Goal: Information Seeking & Learning: Learn about a topic

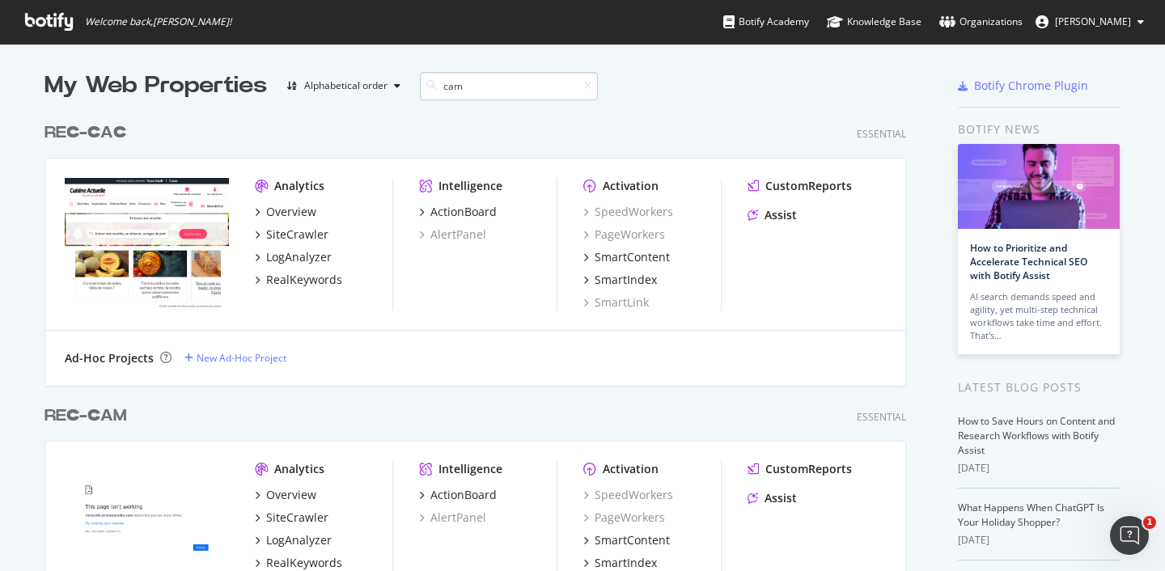
scroll to position [294, 863]
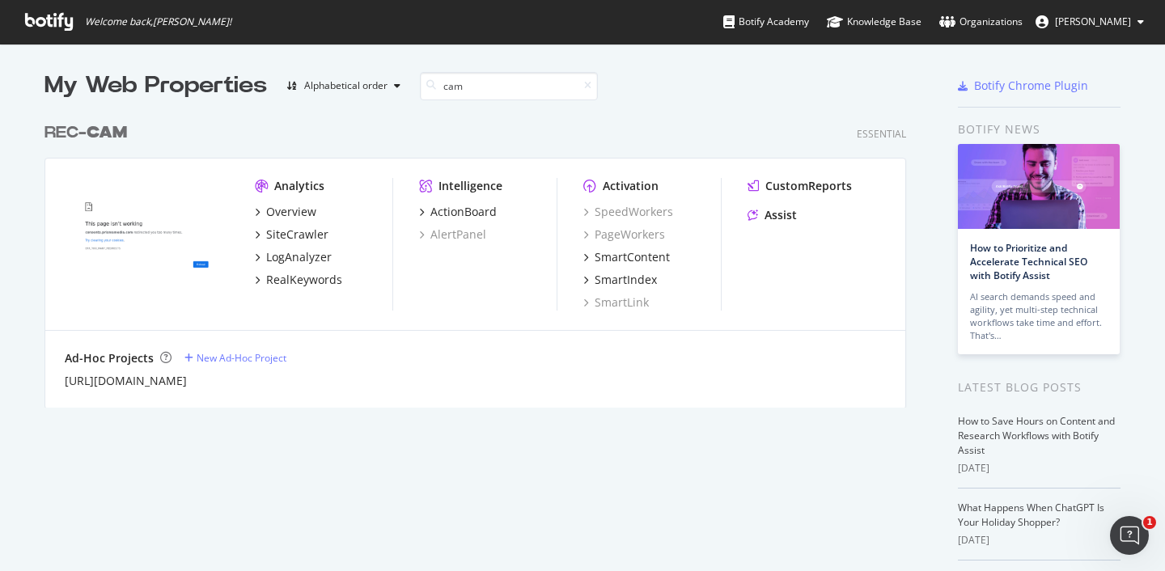
type input "cam"
click at [93, 130] on b "CAM" at bounding box center [107, 133] width 40 height 16
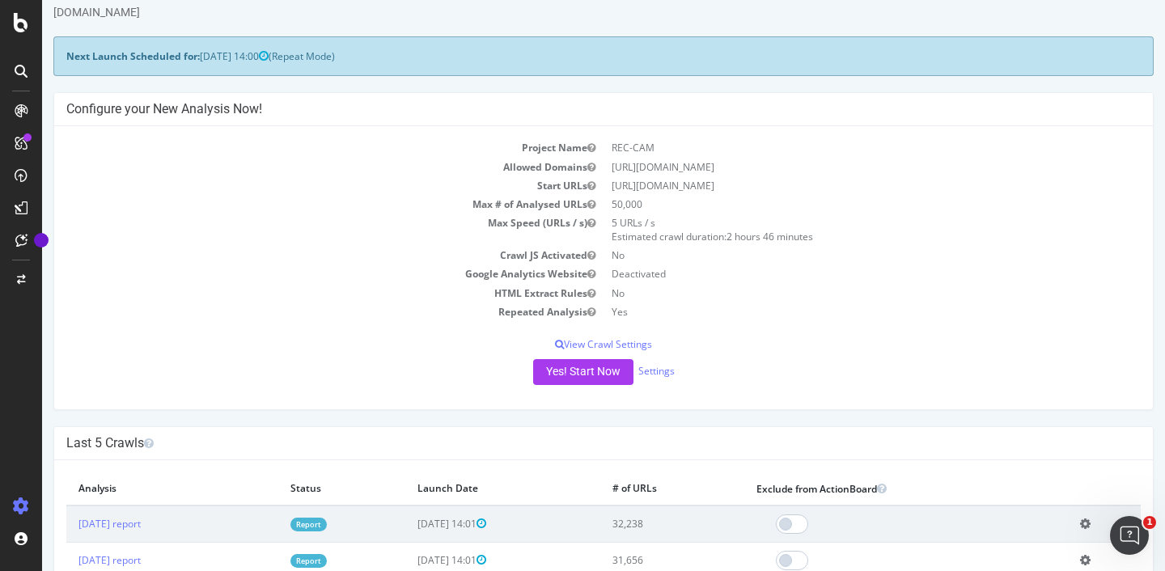
scroll to position [57, 0]
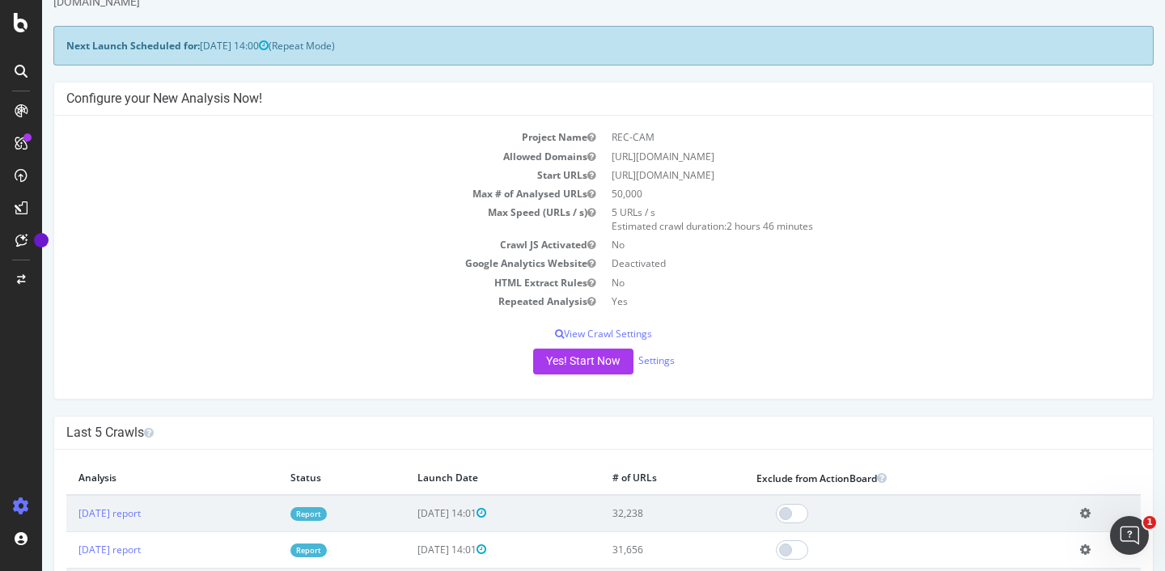
click at [327, 514] on link "Report" at bounding box center [309, 514] width 36 height 14
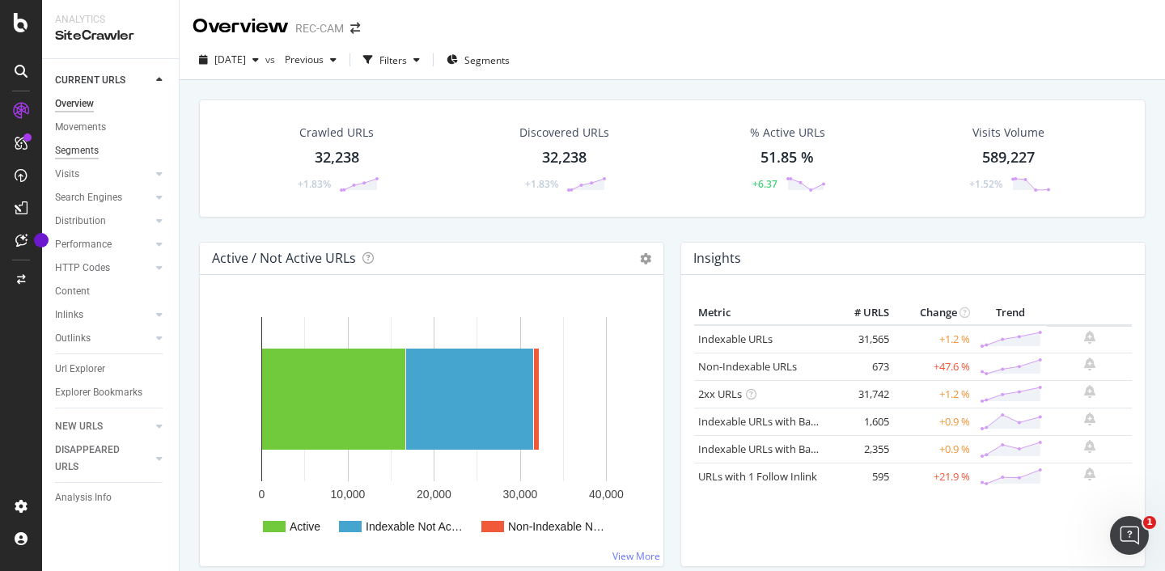
click at [84, 142] on div "Segments" at bounding box center [77, 150] width 44 height 17
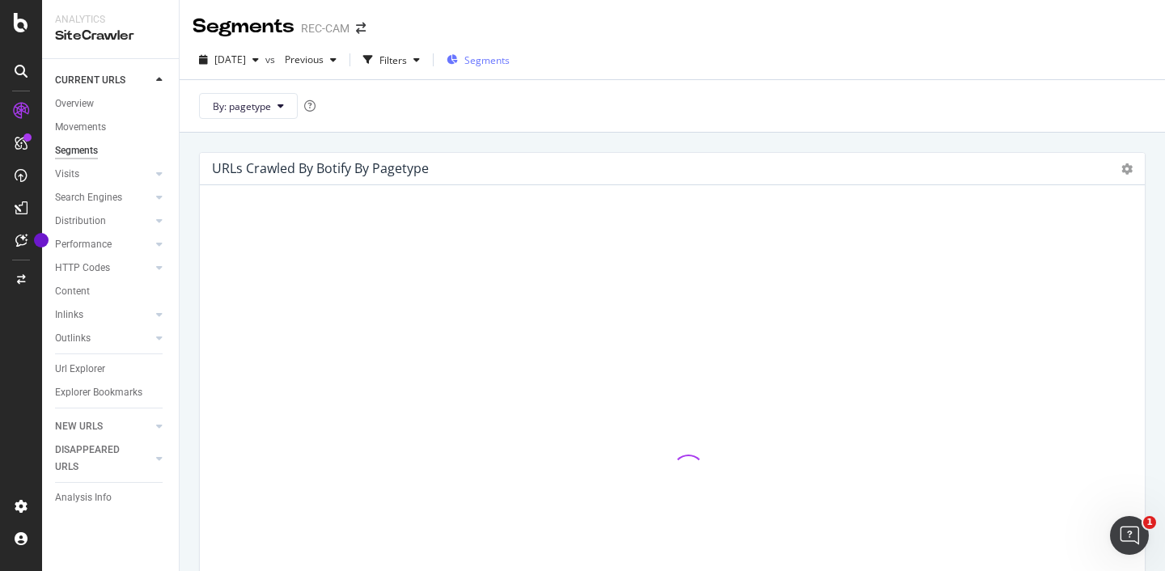
click at [510, 55] on span "Segments" at bounding box center [487, 60] width 45 height 14
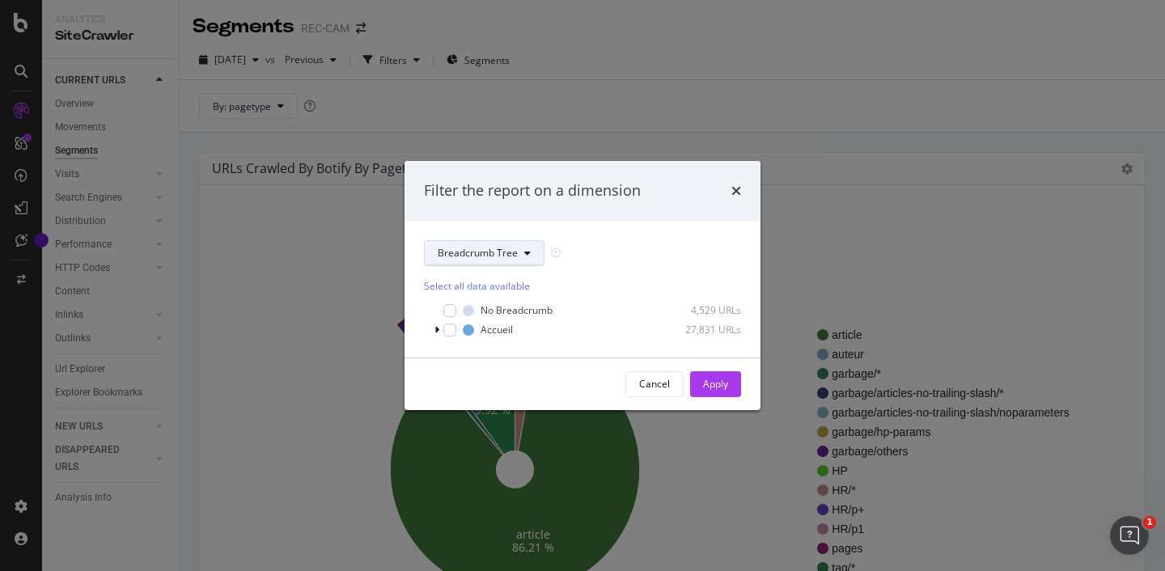
click at [524, 256] on icon "modal" at bounding box center [527, 253] width 6 height 10
click at [651, 246] on div "Breadcrumb Tree" at bounding box center [582, 253] width 317 height 26
click at [736, 188] on icon "times" at bounding box center [737, 191] width 10 height 13
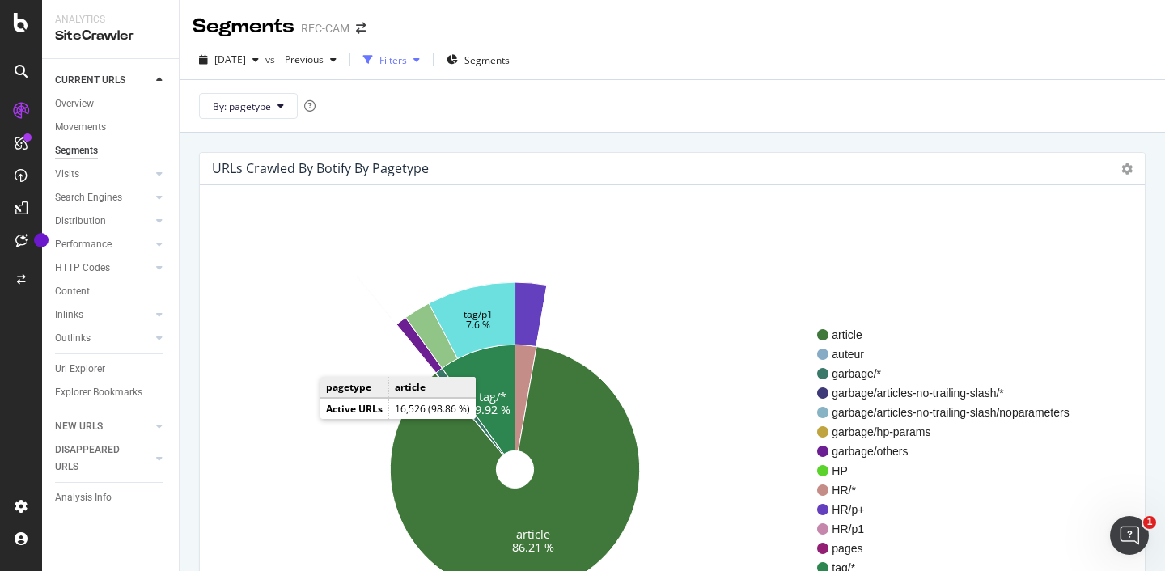
click at [407, 60] on div "Filters" at bounding box center [394, 60] width 28 height 14
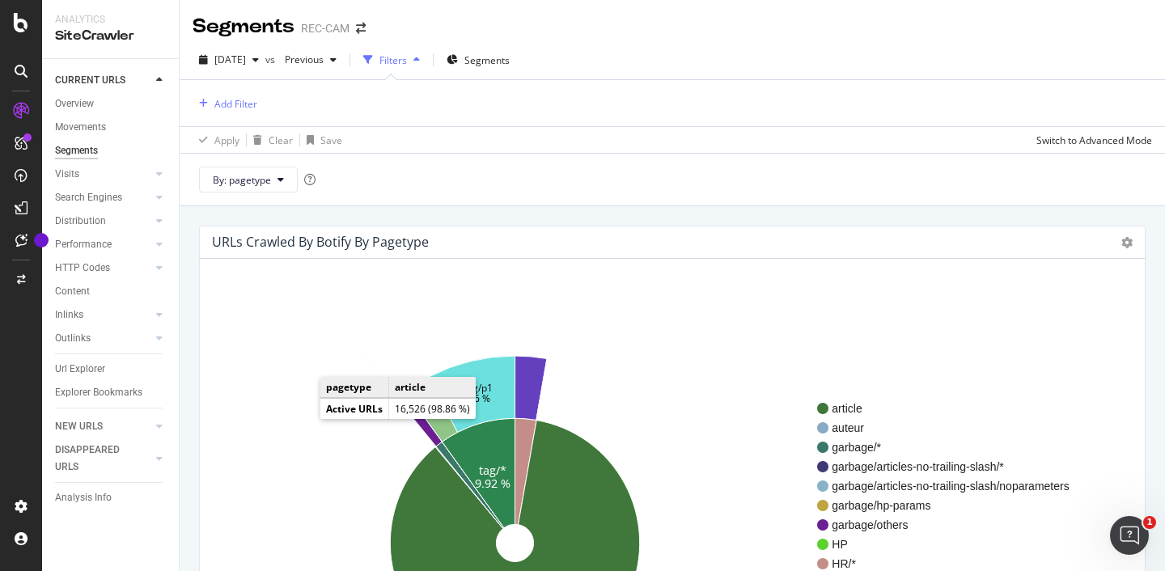
click at [407, 60] on div "Filters" at bounding box center [394, 60] width 28 height 14
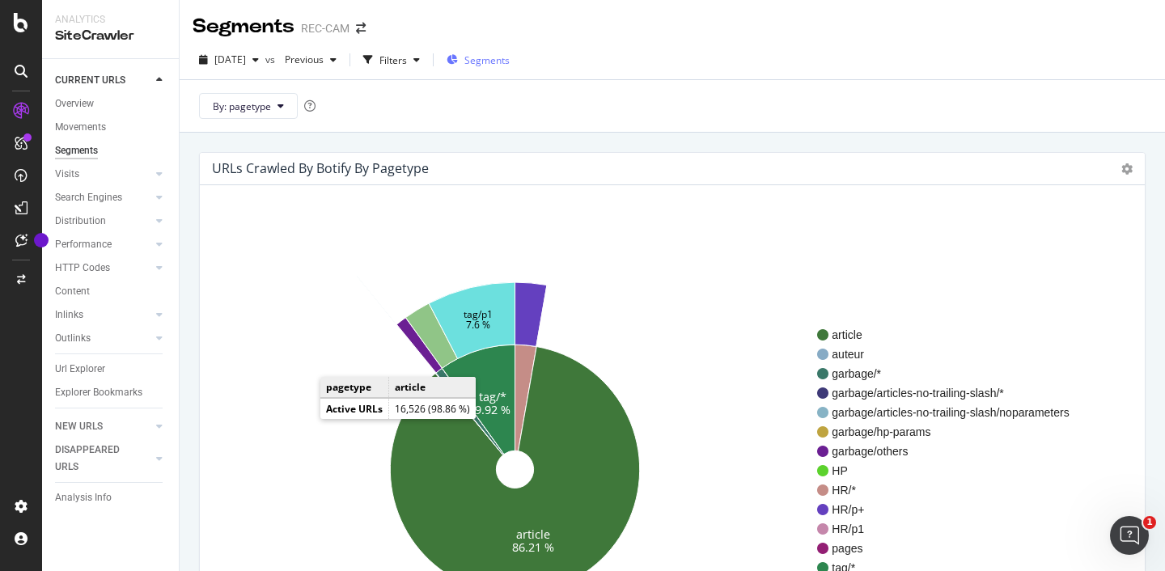
click at [510, 64] on span "Segments" at bounding box center [487, 60] width 45 height 14
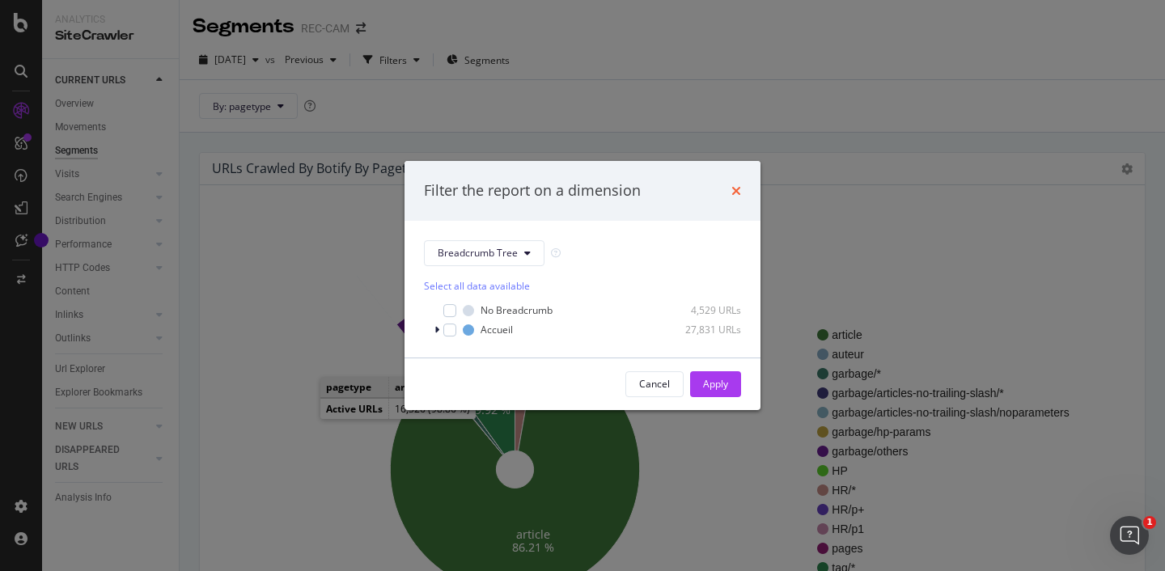
click at [732, 189] on icon "times" at bounding box center [737, 191] width 10 height 13
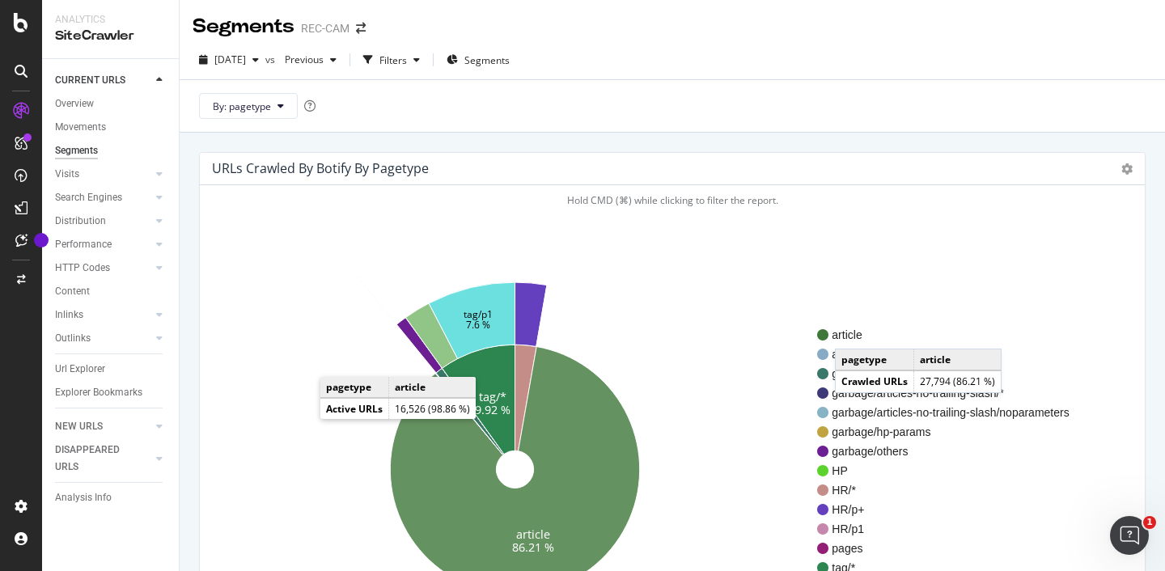
click at [851, 333] on span "article" at bounding box center [950, 335] width 237 height 16
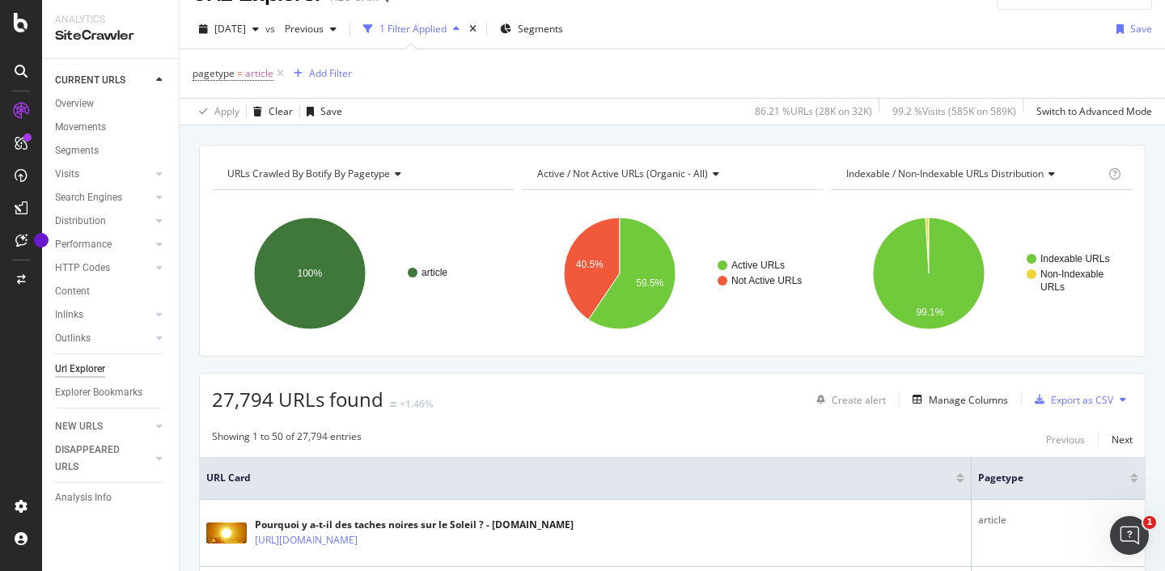
scroll to position [42, 0]
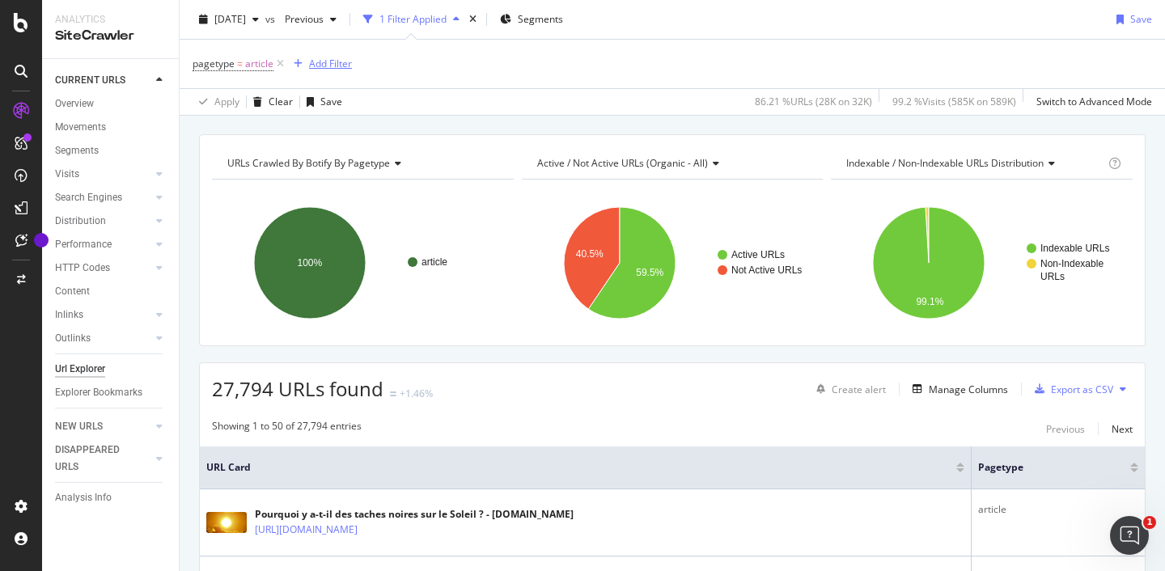
click at [329, 64] on div "Add Filter" at bounding box center [330, 64] width 43 height 14
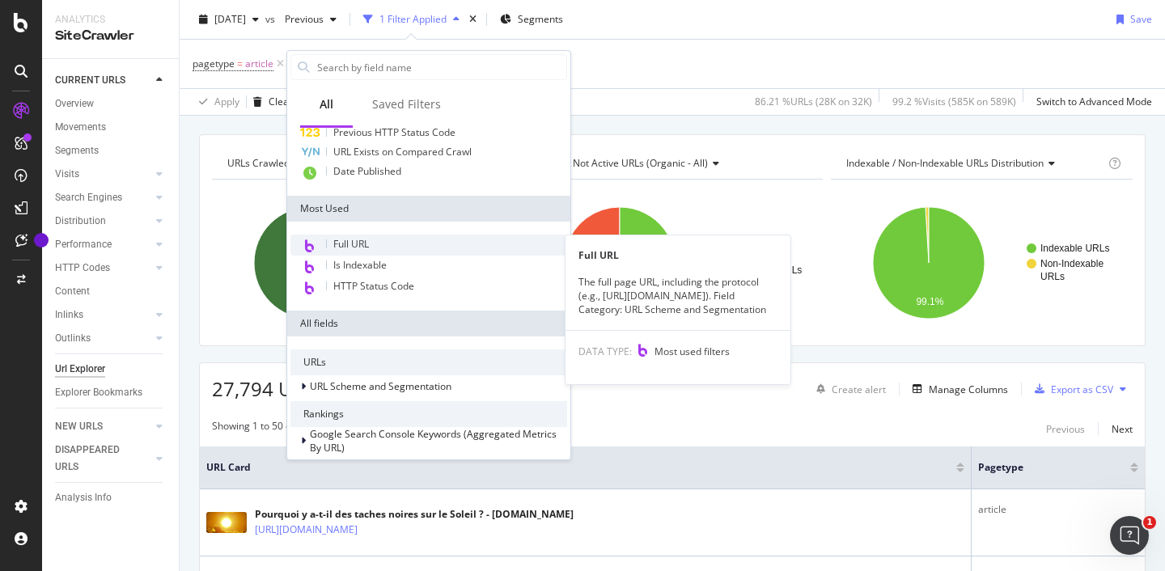
scroll to position [74, 0]
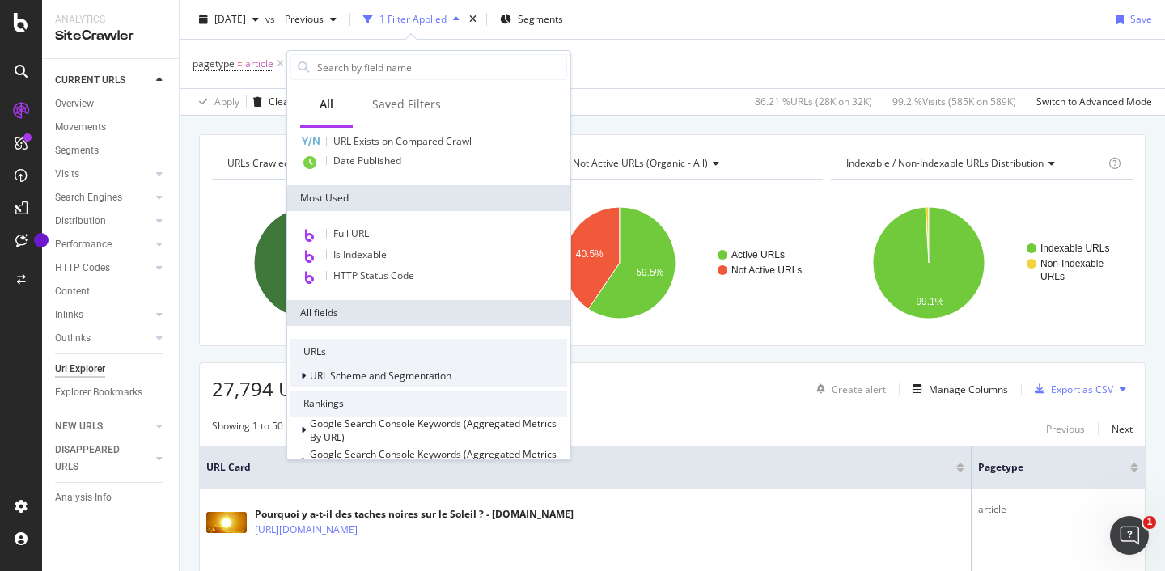
click at [344, 376] on span "URL Scheme and Segmentation" at bounding box center [381, 376] width 142 height 14
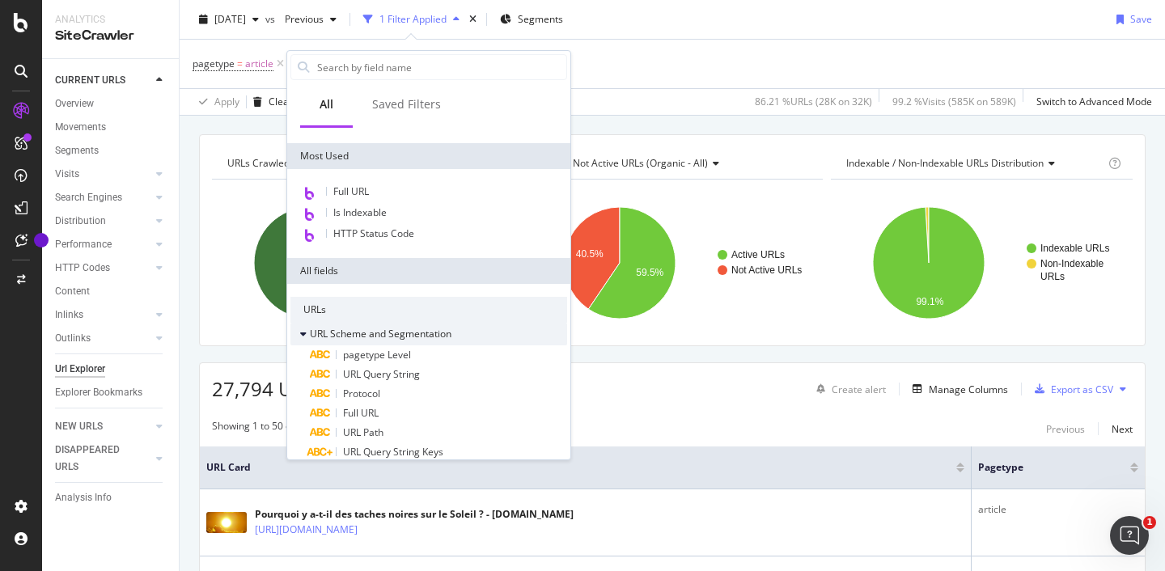
scroll to position [126, 0]
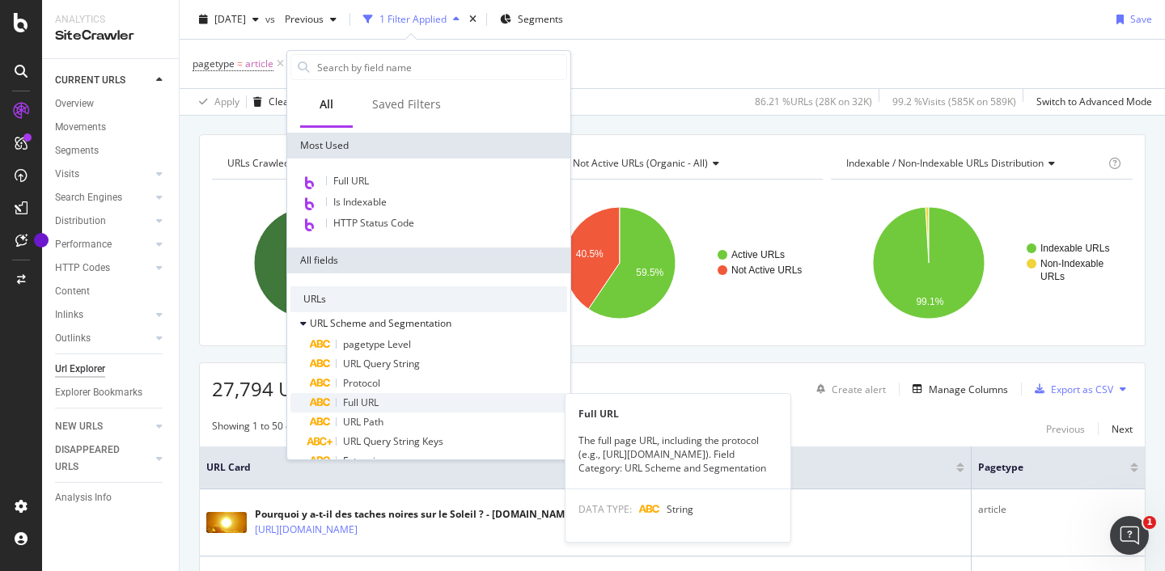
click at [367, 403] on span "Full URL" at bounding box center [361, 403] width 36 height 14
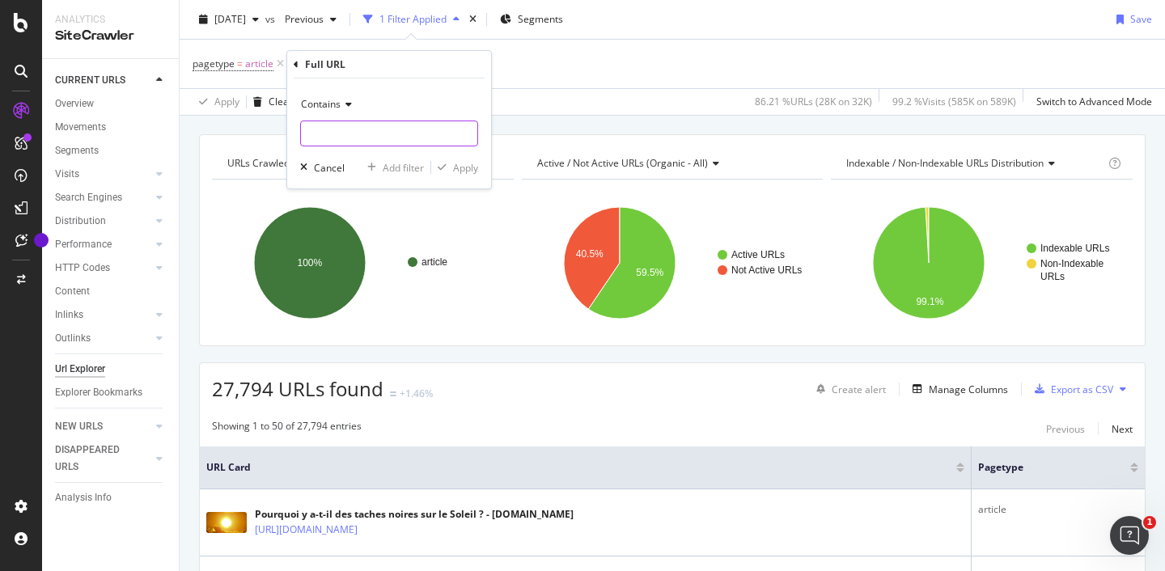
click at [342, 129] on input "text" at bounding box center [389, 134] width 176 height 26
type input "s"
type input "/societe/"
click at [450, 164] on div "button" at bounding box center [442, 168] width 22 height 10
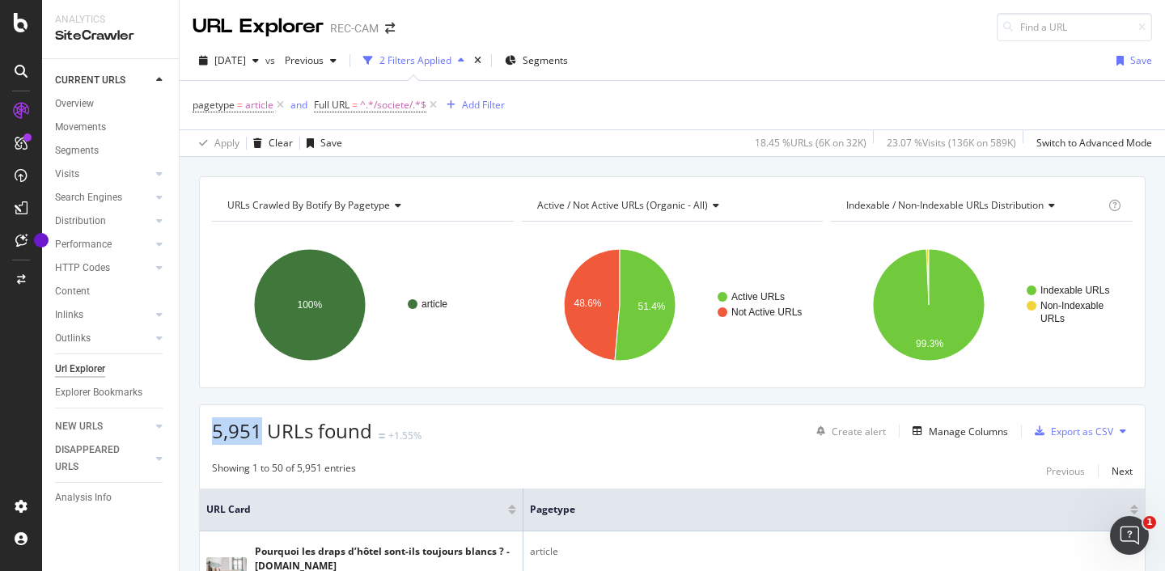
drag, startPoint x: 259, startPoint y: 431, endPoint x: 214, endPoint y: 425, distance: 45.7
click at [214, 425] on span "5,951 URLs found" at bounding box center [292, 431] width 160 height 27
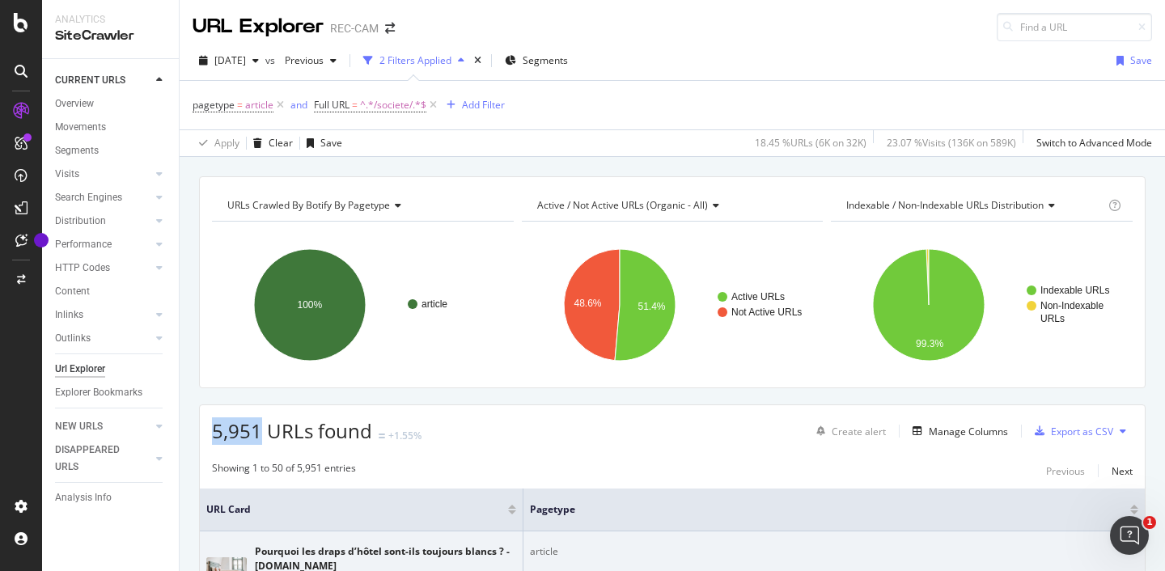
copy span "5,951"
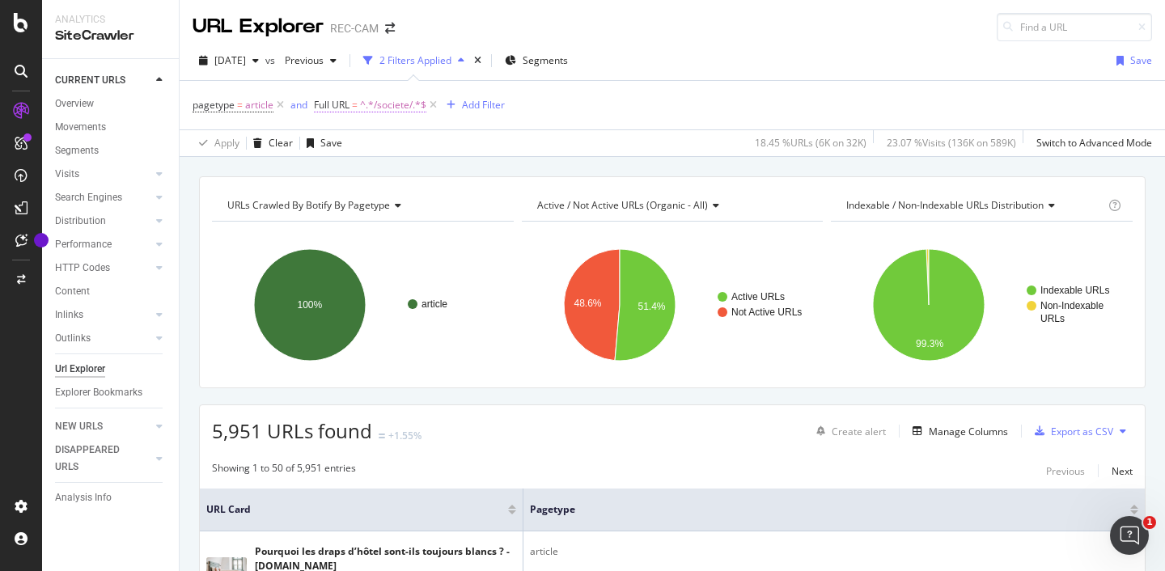
click at [376, 101] on span "^.*/societe/.*$" at bounding box center [393, 105] width 66 height 23
drag, startPoint x: 372, startPoint y: 175, endPoint x: 349, endPoint y: 172, distance: 23.6
click at [349, 172] on input "/societe/" at bounding box center [405, 172] width 153 height 26
click at [349, 174] on input "/societe/" at bounding box center [405, 172] width 153 height 26
drag, startPoint x: 371, startPoint y: 173, endPoint x: 341, endPoint y: 172, distance: 30.0
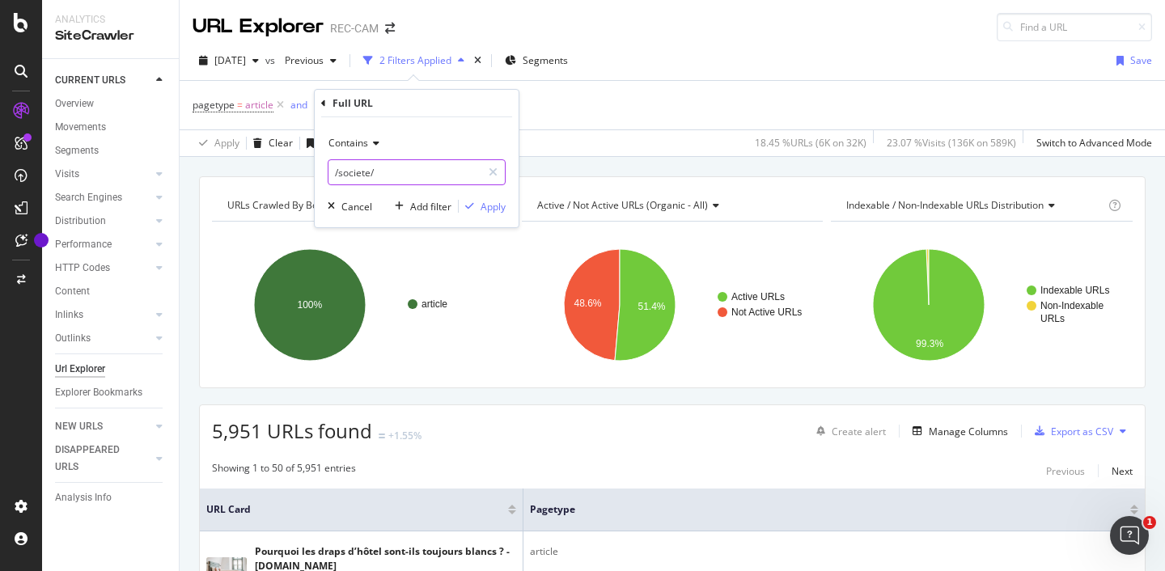
click at [341, 172] on input "/societe/" at bounding box center [405, 172] width 153 height 26
type input "/[DEMOGRAPHIC_DATA]/"
click at [488, 209] on div "Apply" at bounding box center [493, 207] width 25 height 14
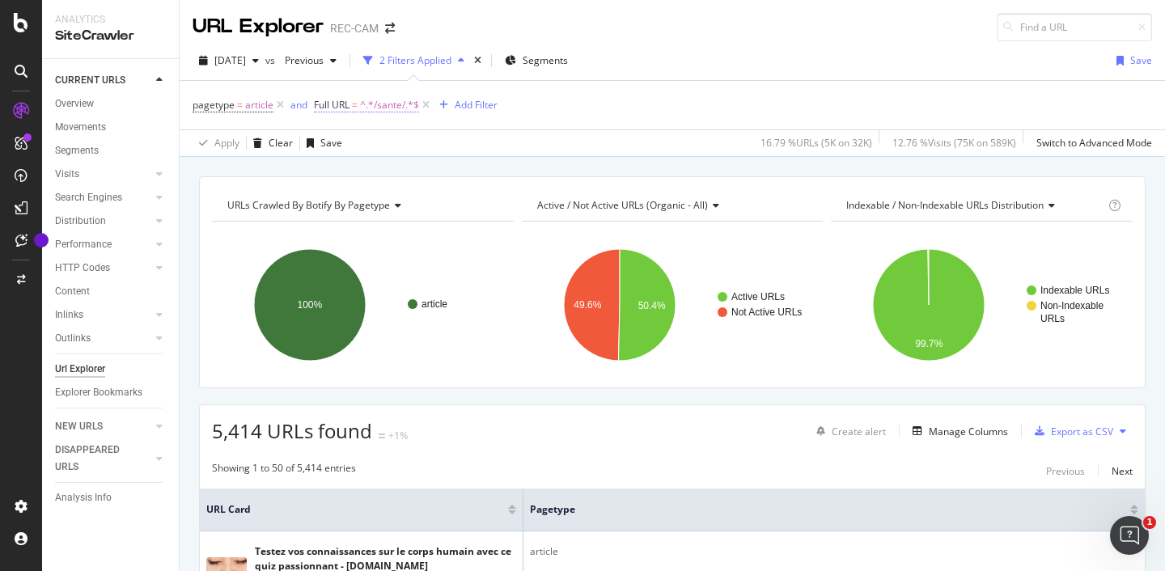
click at [381, 105] on span "^.*/sante/.*$" at bounding box center [389, 105] width 59 height 23
drag, startPoint x: 363, startPoint y: 171, endPoint x: 345, endPoint y: 171, distance: 18.6
click at [345, 171] on input "/[DEMOGRAPHIC_DATA]/" at bounding box center [405, 172] width 153 height 26
click at [348, 172] on input "/[DEMOGRAPHIC_DATA]/" at bounding box center [405, 172] width 153 height 26
drag, startPoint x: 363, startPoint y: 170, endPoint x: 341, endPoint y: 169, distance: 22.7
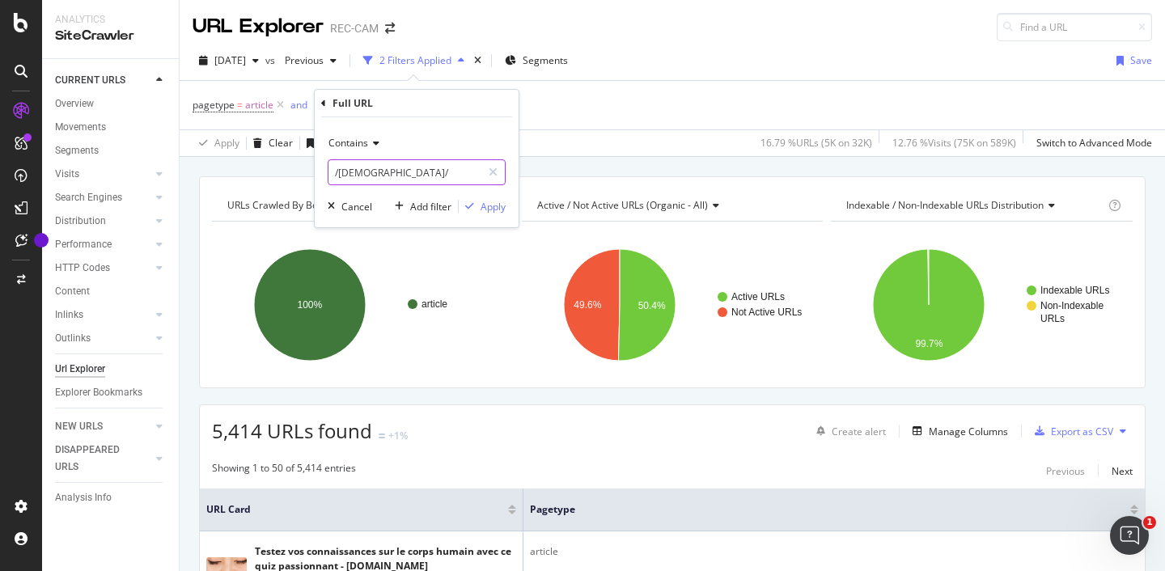
click at [341, 169] on input "/[DEMOGRAPHIC_DATA]/" at bounding box center [405, 172] width 153 height 26
type input "/histoire/"
click at [487, 204] on div "Apply" at bounding box center [493, 207] width 25 height 14
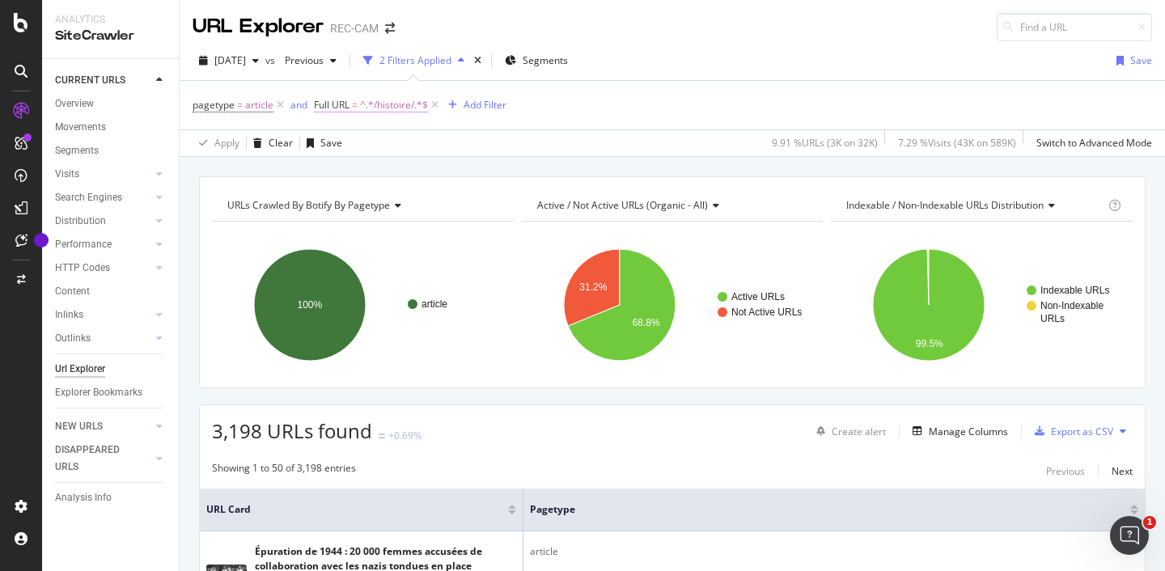
click at [393, 104] on span "^.*/histoire/.*$" at bounding box center [394, 105] width 68 height 23
drag, startPoint x: 373, startPoint y: 170, endPoint x: 354, endPoint y: 170, distance: 19.4
click at [354, 170] on input "/histoire/" at bounding box center [405, 172] width 153 height 26
click at [358, 172] on input "/histoire/" at bounding box center [405, 172] width 153 height 26
drag, startPoint x: 372, startPoint y: 172, endPoint x: 339, endPoint y: 172, distance: 33.2
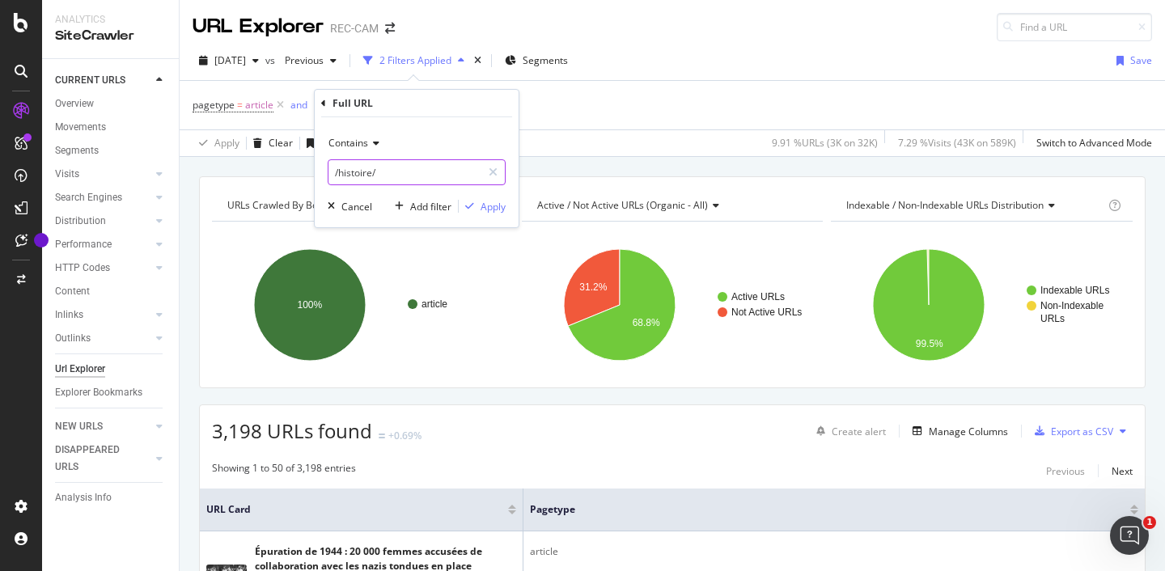
click at [339, 172] on input "/histoire/" at bounding box center [405, 172] width 153 height 26
type input "/culture/"
click at [490, 206] on div "Apply" at bounding box center [493, 207] width 25 height 14
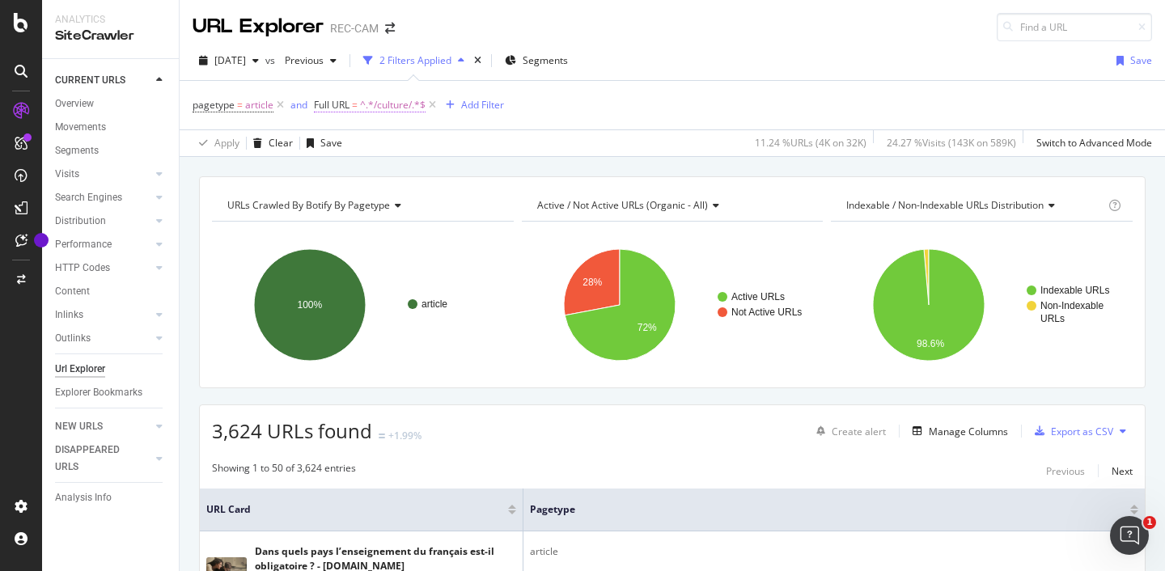
click at [393, 105] on span "^.*/culture/.*$" at bounding box center [393, 105] width 66 height 23
drag, startPoint x: 370, startPoint y: 171, endPoint x: 351, endPoint y: 171, distance: 18.6
click at [351, 171] on input "/culture/" at bounding box center [405, 172] width 153 height 26
click at [355, 173] on input "/culture/" at bounding box center [405, 172] width 153 height 26
drag, startPoint x: 371, startPoint y: 172, endPoint x: 338, endPoint y: 172, distance: 32.4
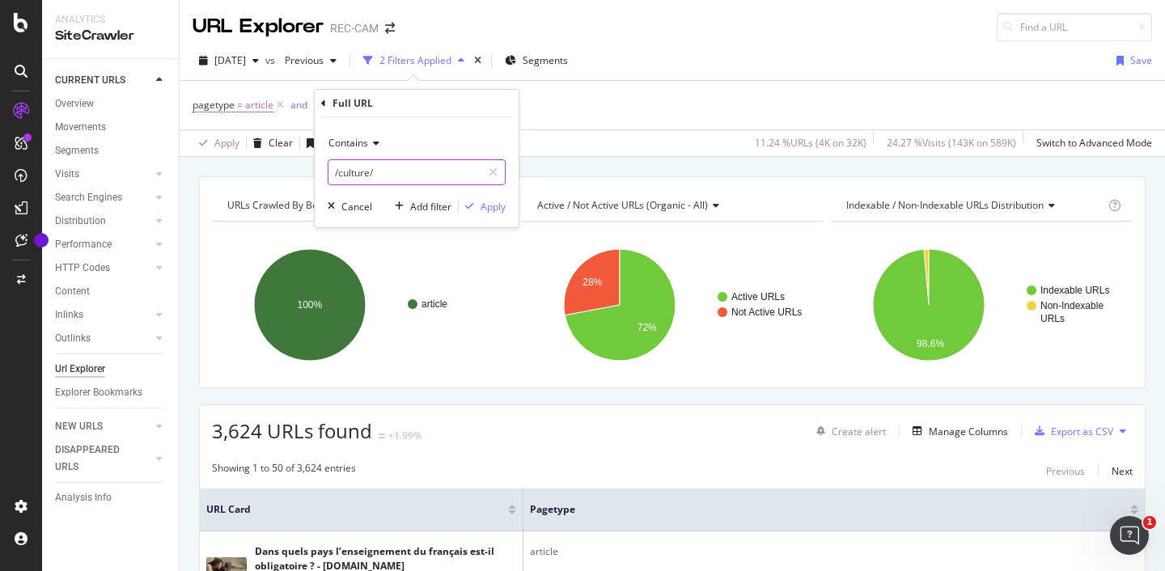
click at [338, 172] on input "/culture/" at bounding box center [405, 172] width 153 height 26
type input "/sciences/"
click at [489, 206] on div "Apply" at bounding box center [493, 207] width 25 height 14
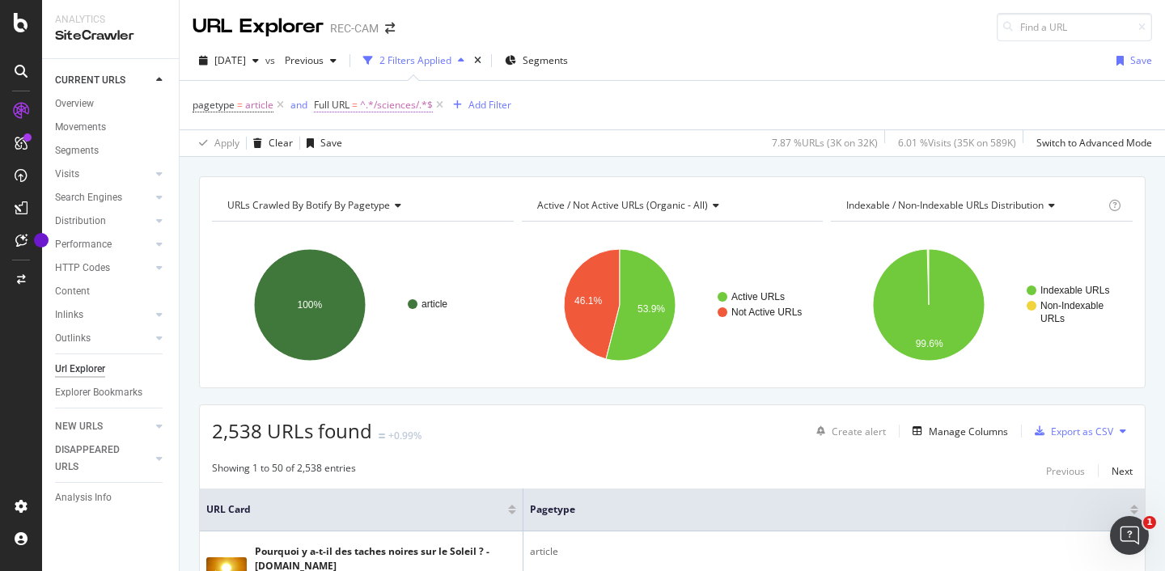
click at [392, 104] on span "^.*/sciences/.*$" at bounding box center [396, 105] width 73 height 23
drag, startPoint x: 378, startPoint y: 171, endPoint x: 361, endPoint y: 170, distance: 17.0
click at [361, 170] on input "/sciences/" at bounding box center [405, 172] width 153 height 26
click at [360, 171] on input "/sciences/" at bounding box center [405, 172] width 153 height 26
drag, startPoint x: 376, startPoint y: 170, endPoint x: 339, endPoint y: 171, distance: 37.2
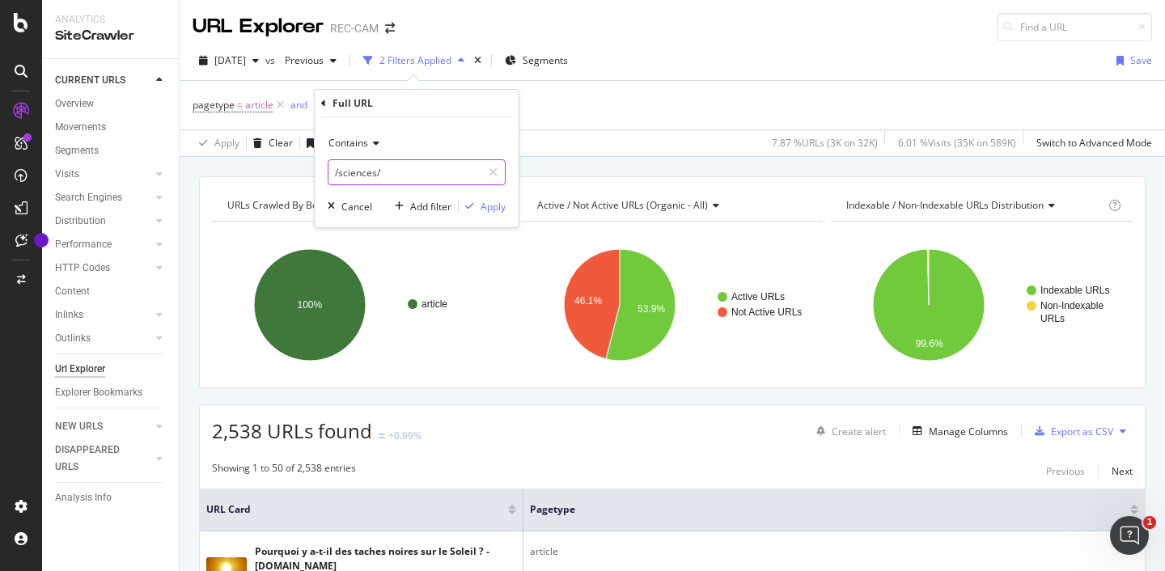
click at [339, 171] on input "/sciences/" at bounding box center [405, 172] width 153 height 26
type input "/environnement/"
click at [484, 210] on div "Apply" at bounding box center [493, 207] width 25 height 14
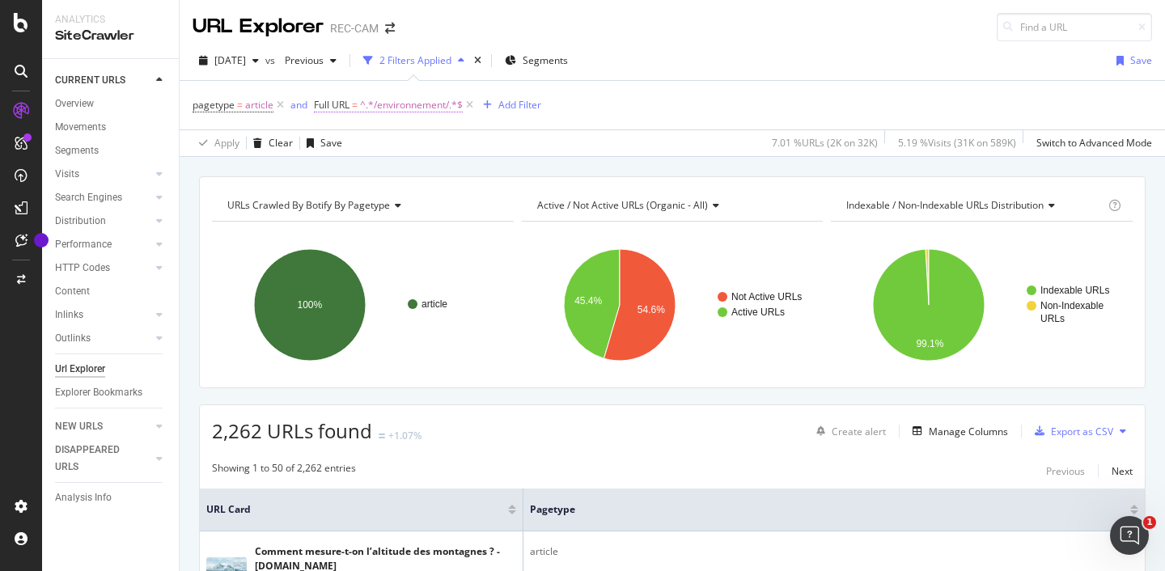
click at [411, 108] on span "^.*/environnement/.*$" at bounding box center [411, 105] width 103 height 23
drag, startPoint x: 408, startPoint y: 167, endPoint x: 381, endPoint y: 166, distance: 26.7
click at [381, 166] on input "/environnement/" at bounding box center [405, 172] width 153 height 26
click at [380, 167] on input "/environnement/" at bounding box center [405, 172] width 153 height 26
drag, startPoint x: 408, startPoint y: 168, endPoint x: 339, endPoint y: 168, distance: 68.8
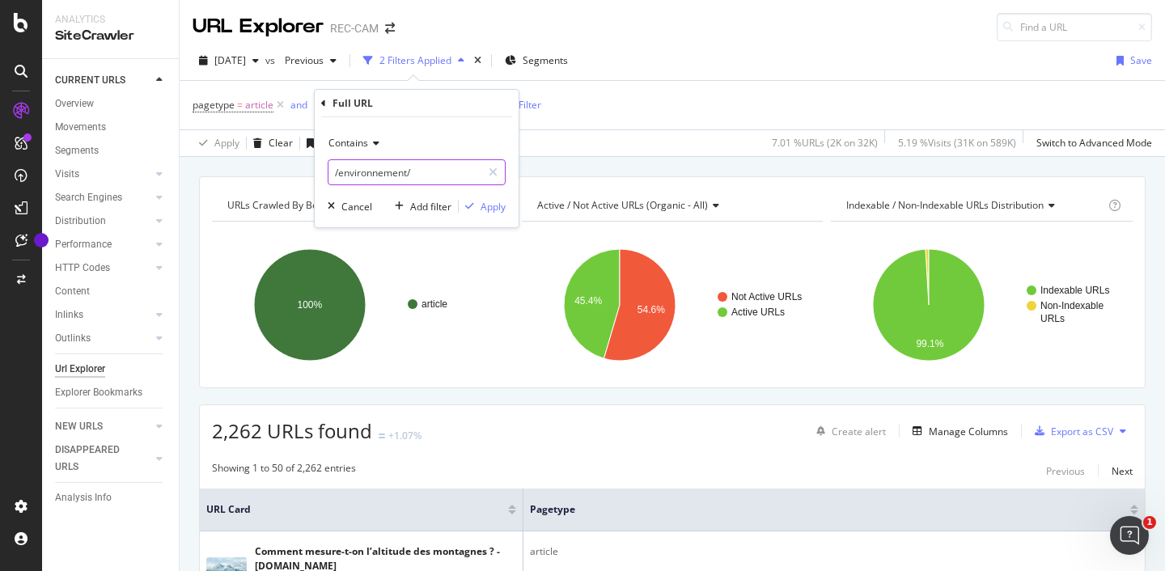
click at [339, 168] on input "/environnement/" at bounding box center [405, 172] width 153 height 26
type input "/animaux/"
click at [490, 203] on div "Apply" at bounding box center [493, 207] width 25 height 14
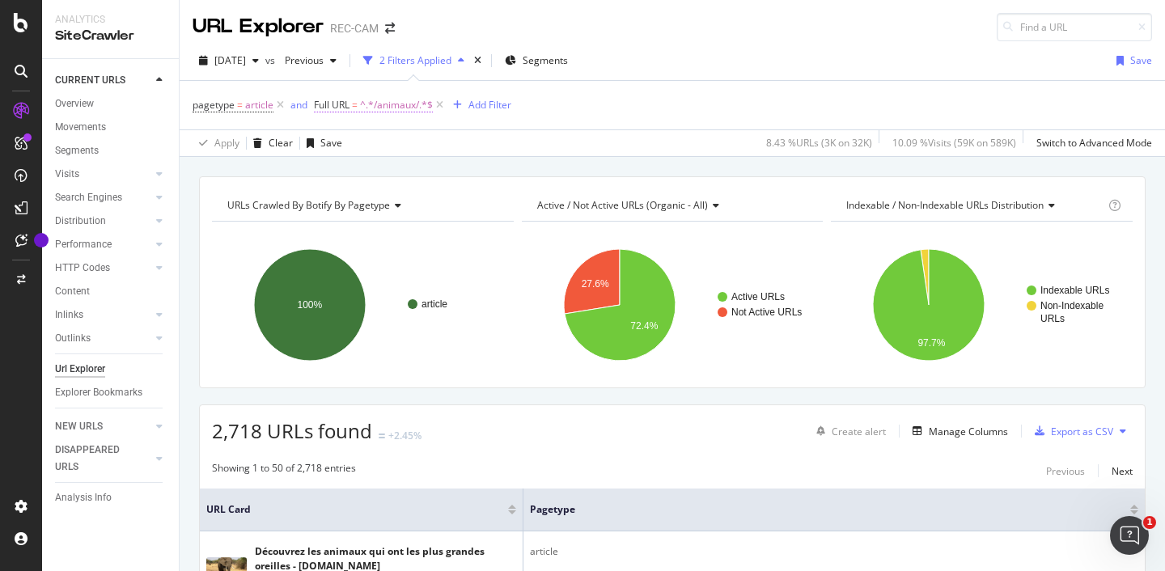
click at [404, 106] on span "^.*/animaux/.*$" at bounding box center [396, 105] width 73 height 23
click at [377, 172] on input "/animaux/" at bounding box center [405, 172] width 153 height 26
click at [367, 172] on input "/animaux/" at bounding box center [405, 172] width 153 height 26
drag, startPoint x: 377, startPoint y: 170, endPoint x: 340, endPoint y: 168, distance: 37.3
click at [340, 168] on input "/animaux/" at bounding box center [405, 172] width 153 height 26
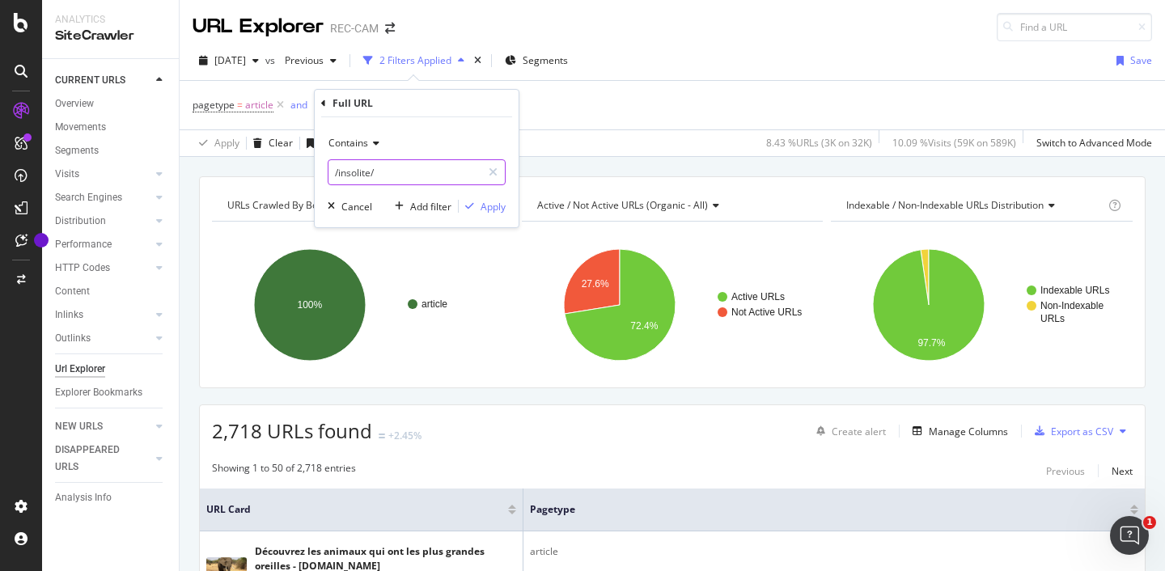
type input "/insolite/"
click at [482, 206] on div "Apply" at bounding box center [493, 207] width 25 height 14
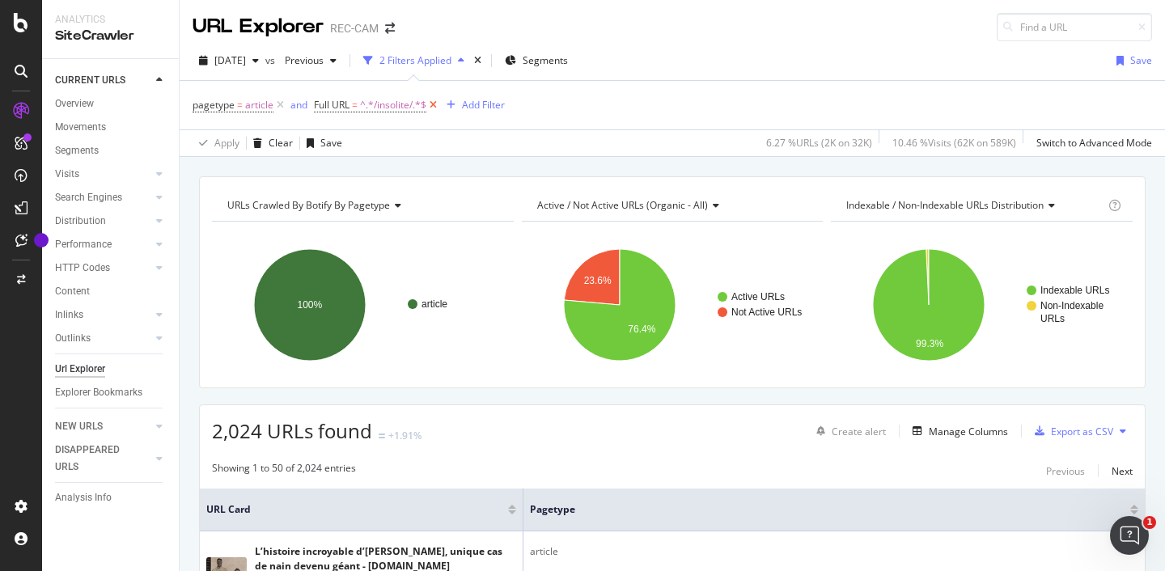
click at [434, 104] on icon at bounding box center [434, 105] width 14 height 16
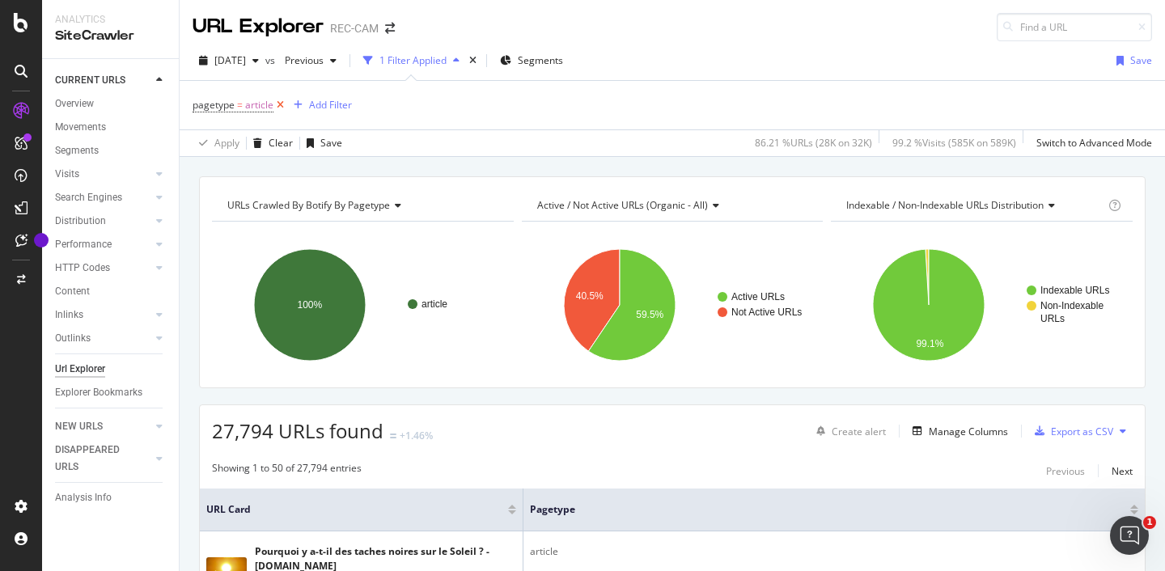
click at [276, 104] on icon at bounding box center [281, 105] width 14 height 16
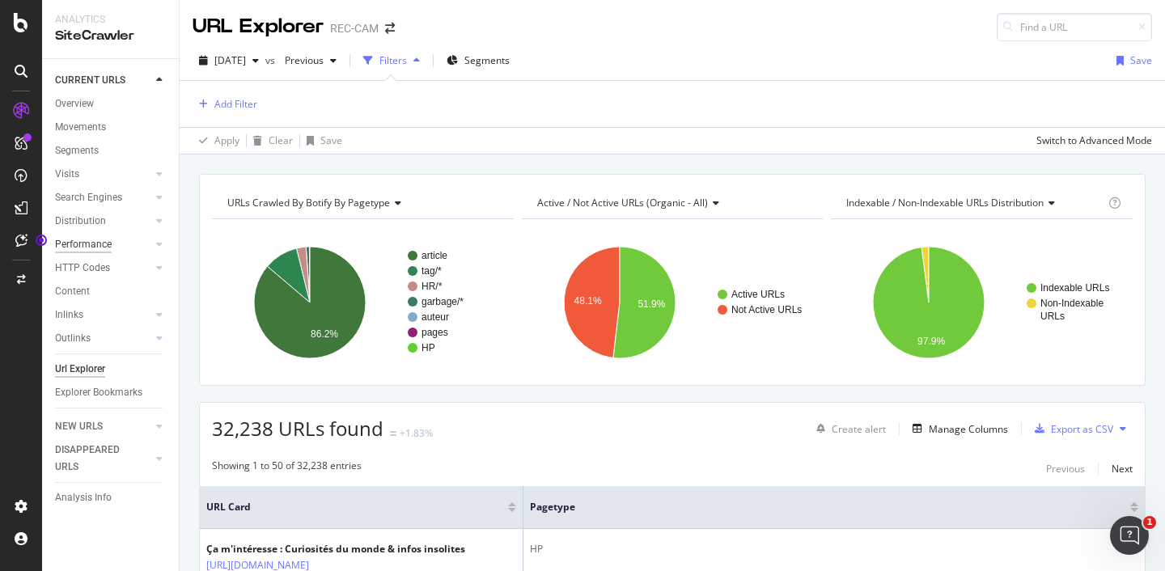
click at [94, 242] on div "Performance" at bounding box center [83, 244] width 57 height 17
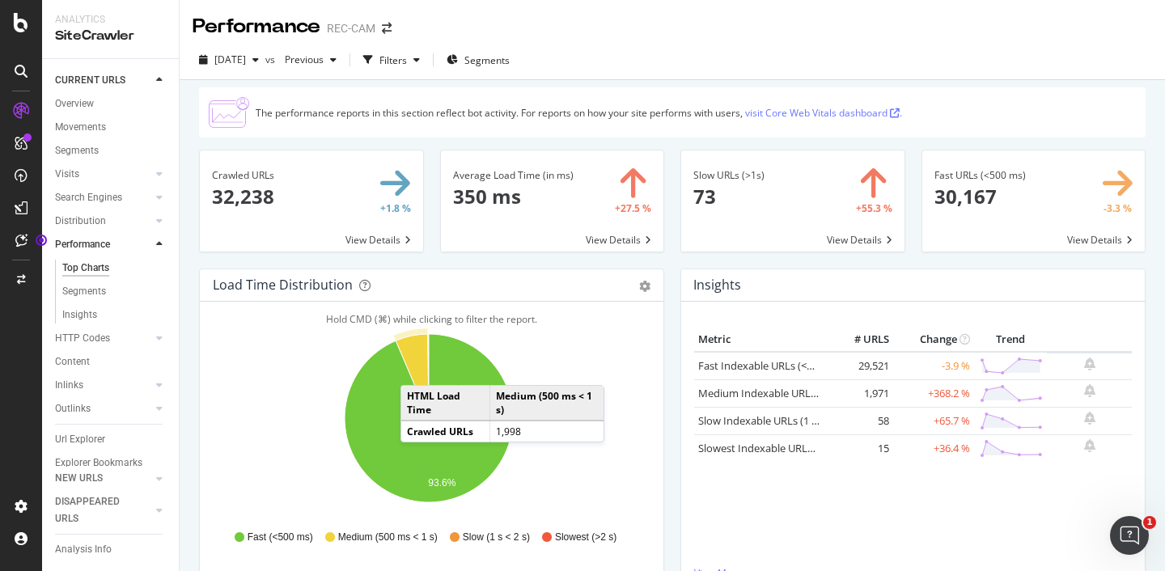
click at [417, 369] on icon "A chart." at bounding box center [412, 376] width 33 height 84
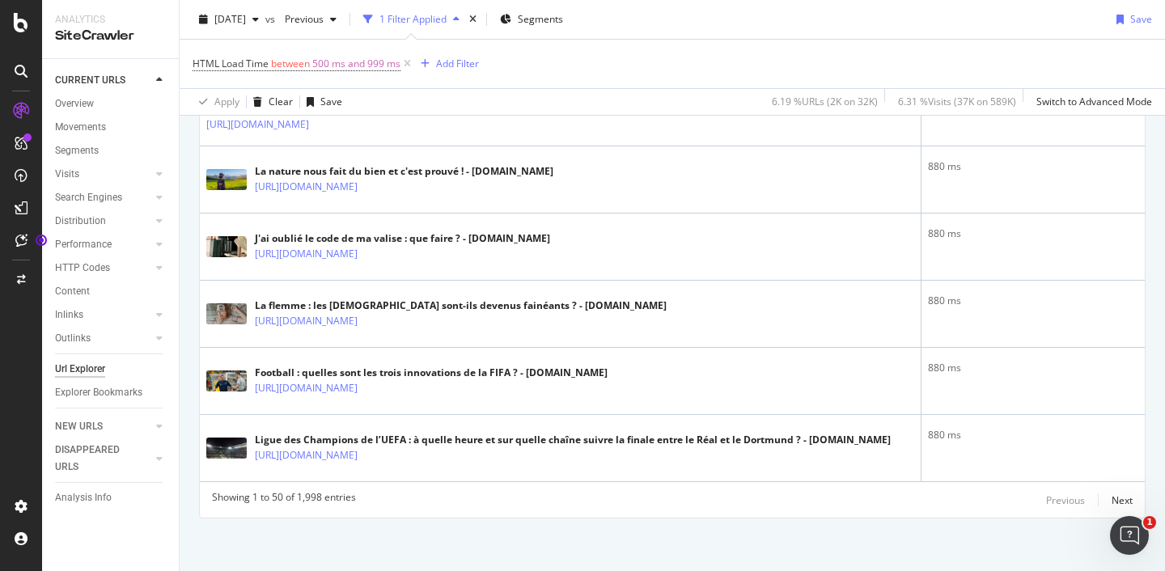
scroll to position [3408, 0]
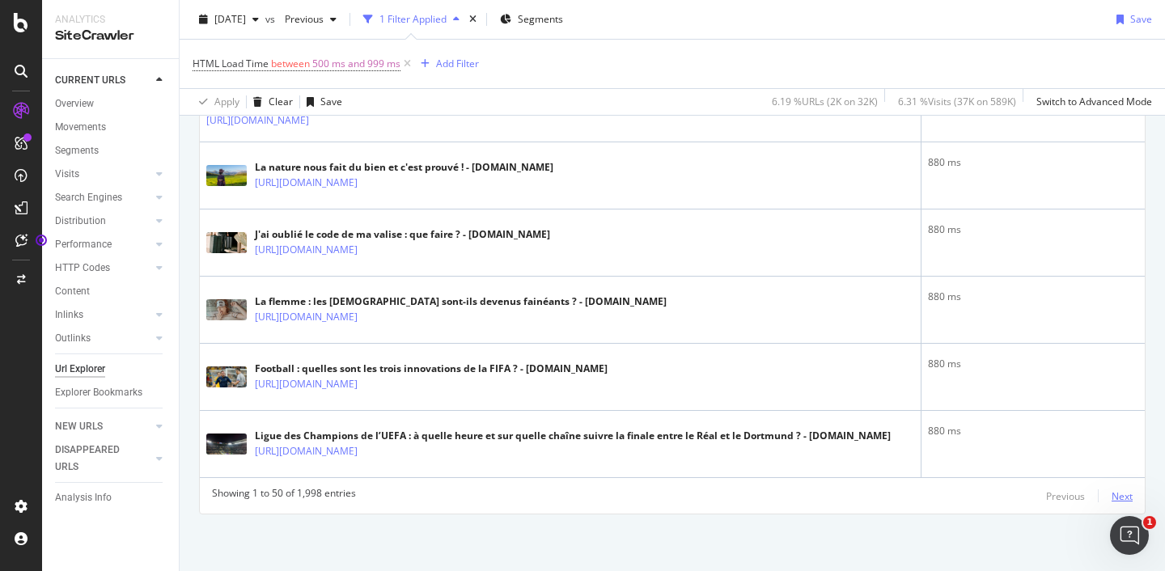
click at [1112, 491] on div "Next" at bounding box center [1122, 497] width 21 height 14
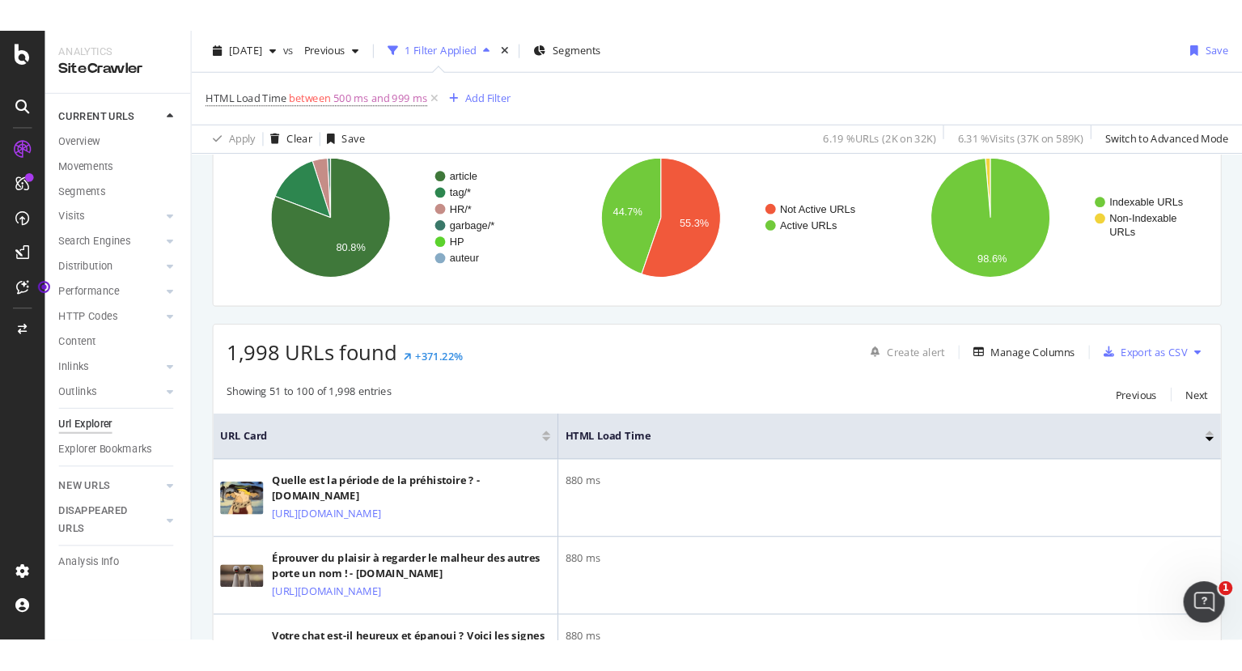
scroll to position [0, 0]
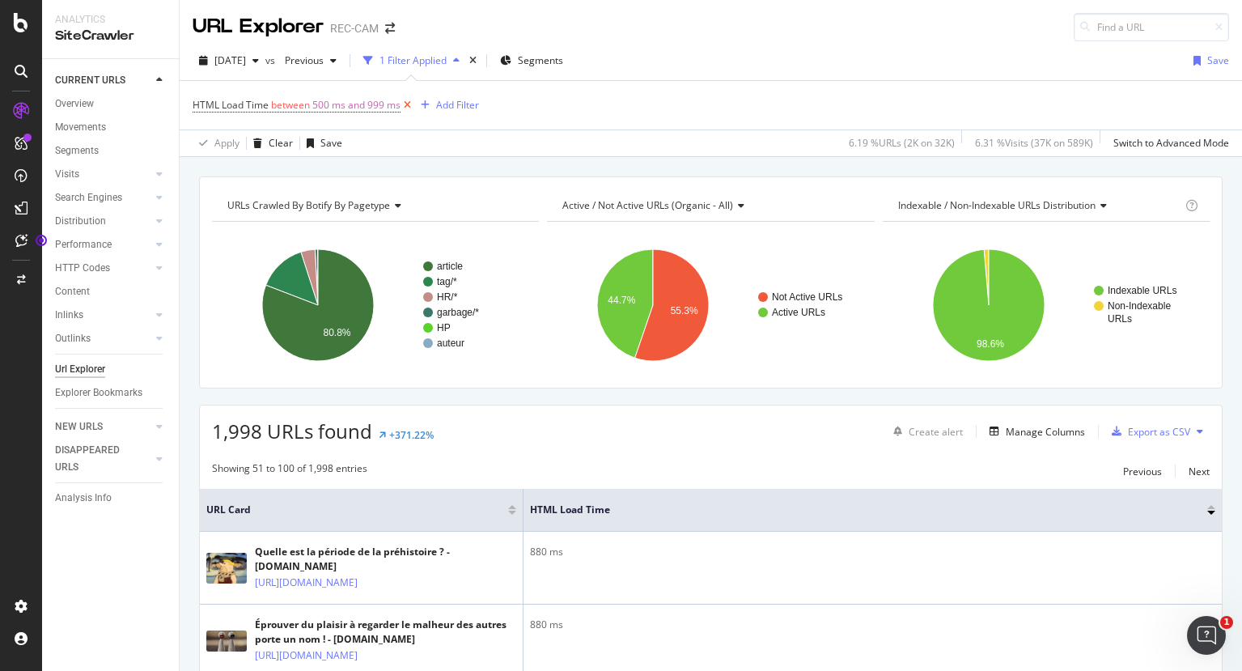
click at [406, 105] on icon at bounding box center [408, 105] width 14 height 16
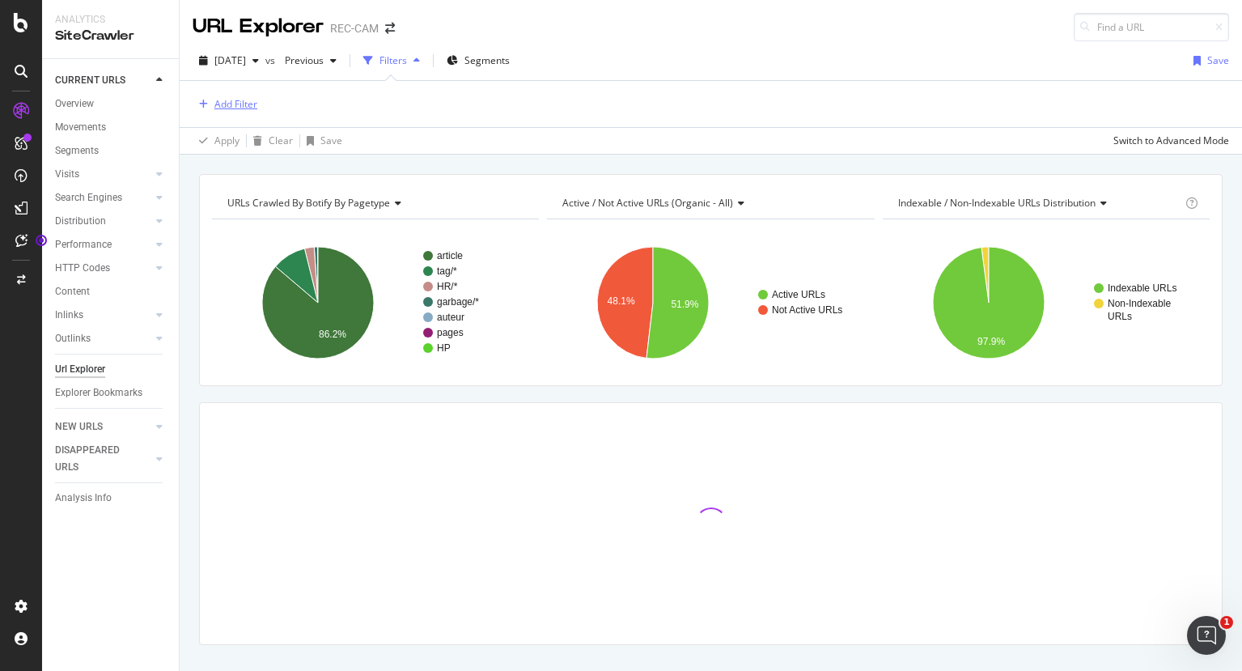
click at [232, 103] on div "Add Filter" at bounding box center [235, 104] width 43 height 14
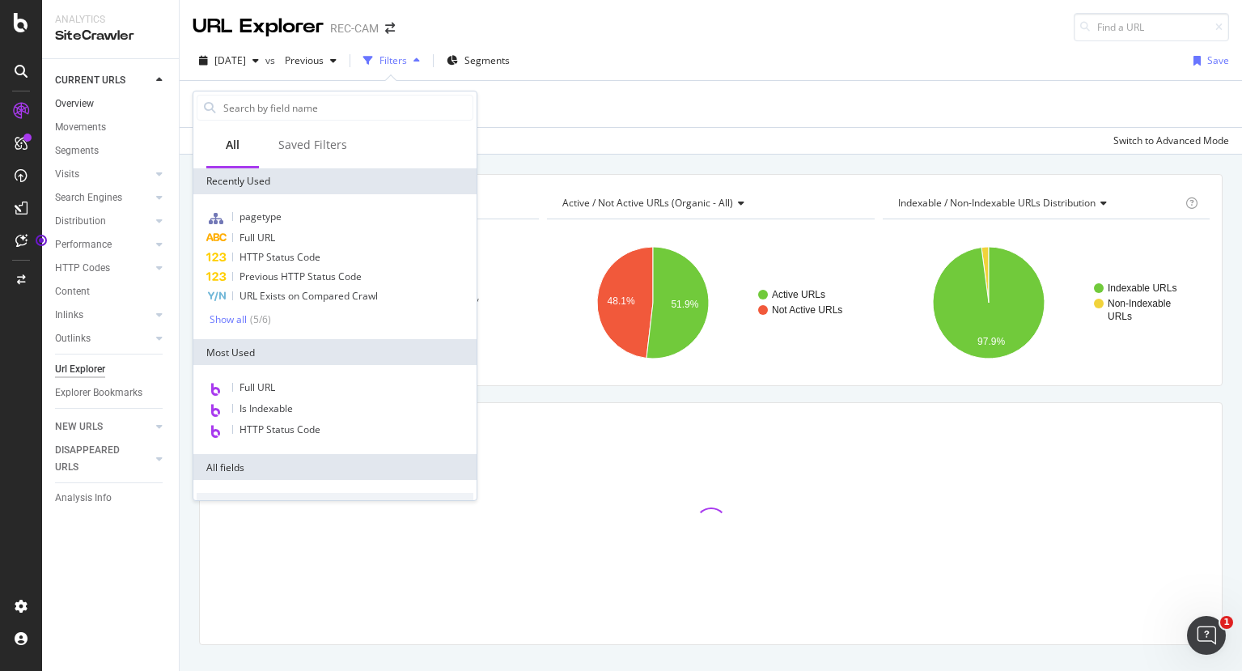
click at [96, 102] on link "Overview" at bounding box center [111, 104] width 113 height 17
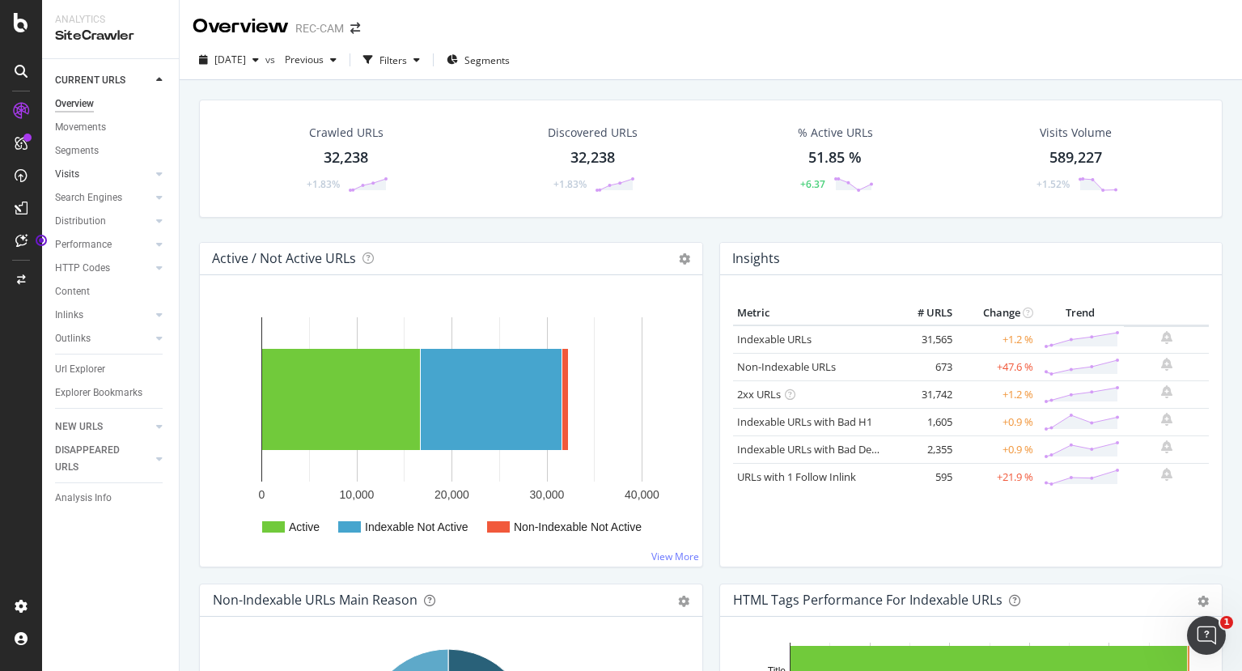
click at [81, 174] on link "Visits" at bounding box center [103, 174] width 96 height 17
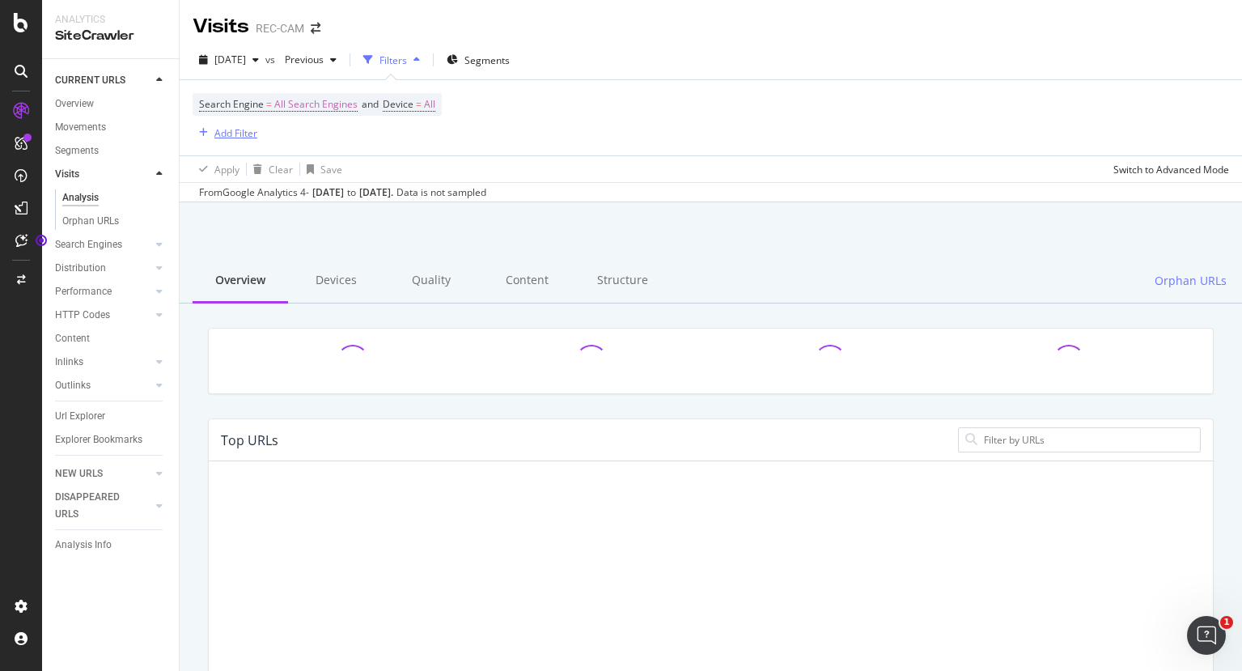
click at [236, 129] on div "Add Filter" at bounding box center [235, 133] width 43 height 14
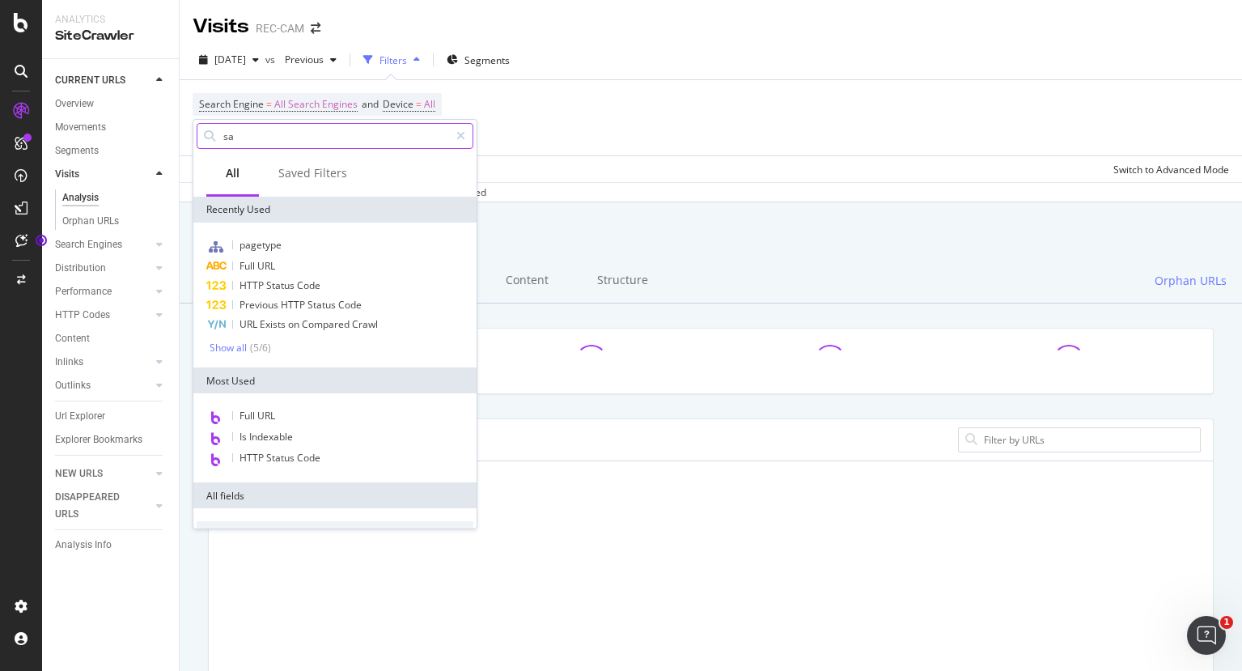
type input "san"
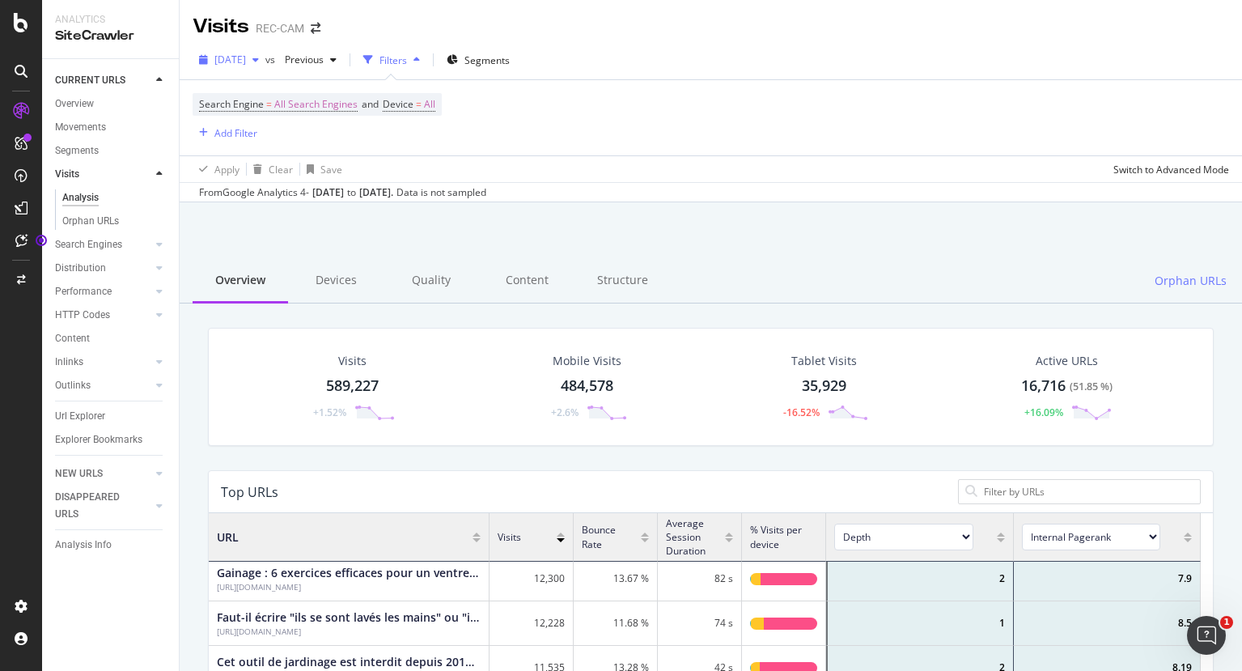
click at [246, 58] on span "[DATE]" at bounding box center [230, 60] width 32 height 14
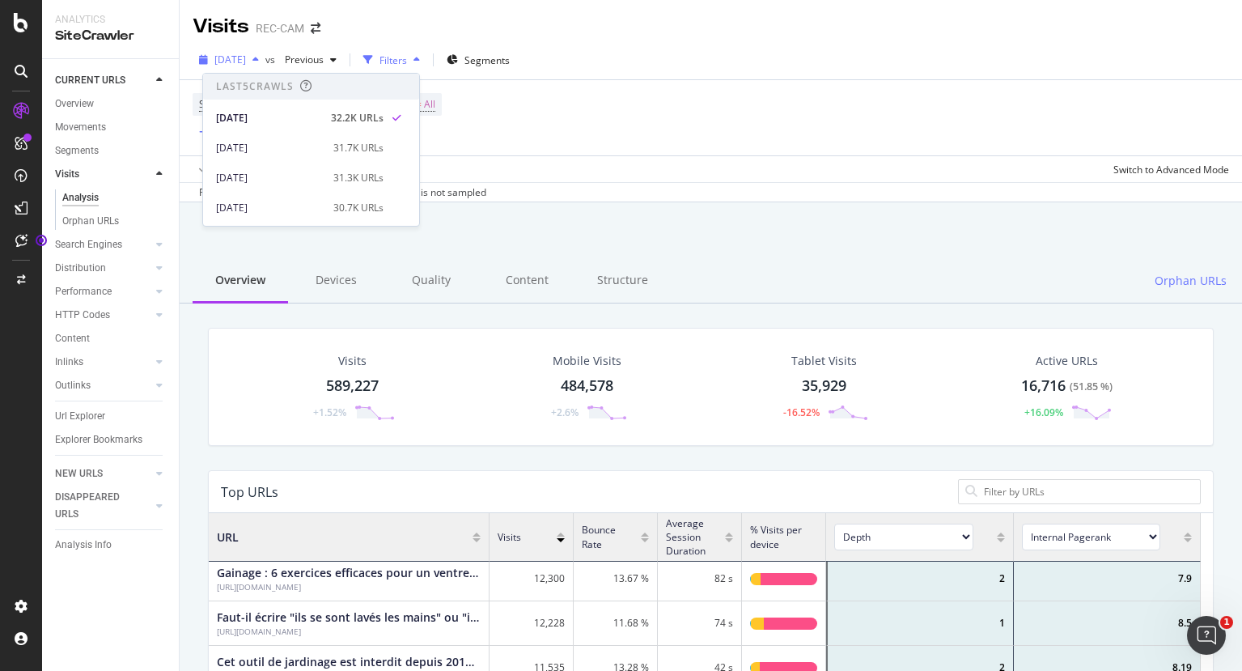
click at [246, 58] on span "[DATE]" at bounding box center [230, 60] width 32 height 14
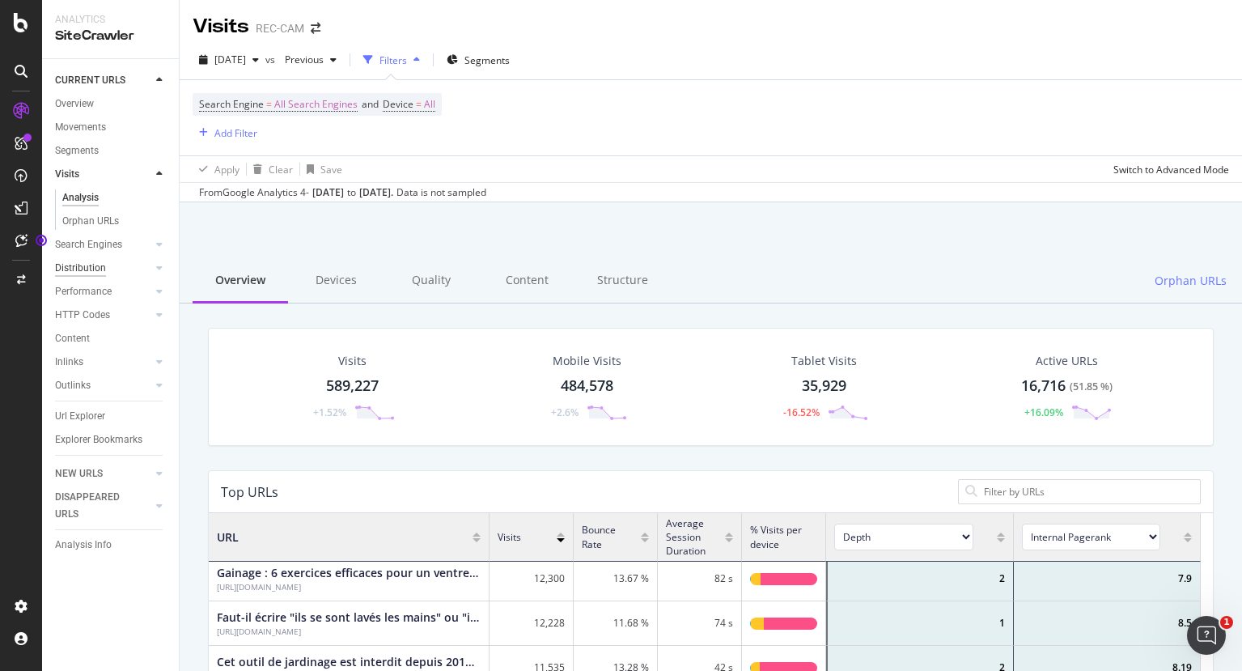
click at [80, 265] on div "Distribution" at bounding box center [80, 268] width 51 height 17
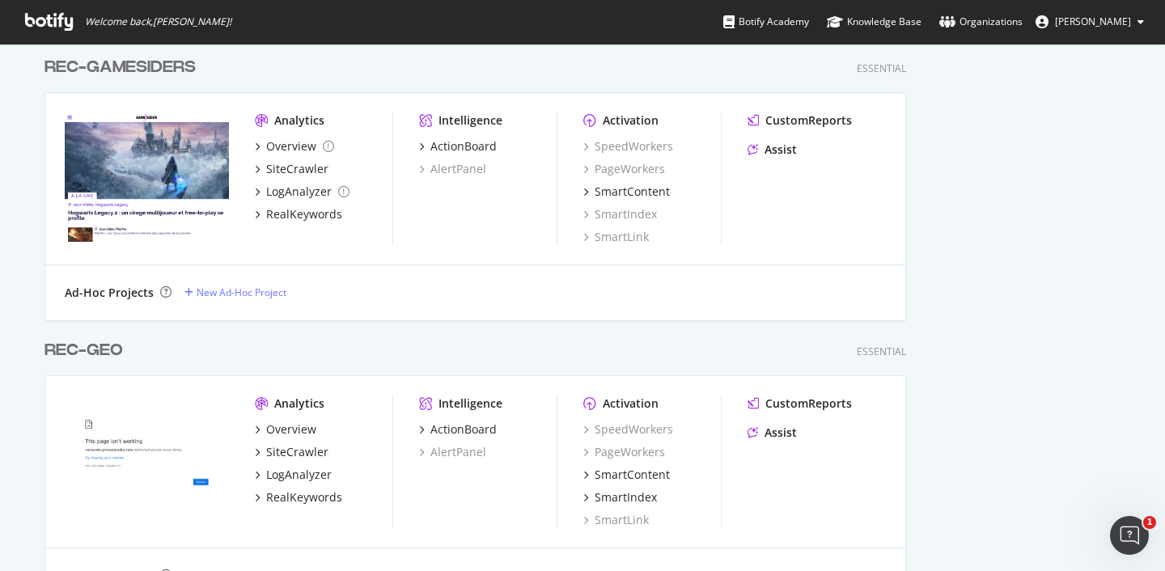
scroll to position [1722, 0]
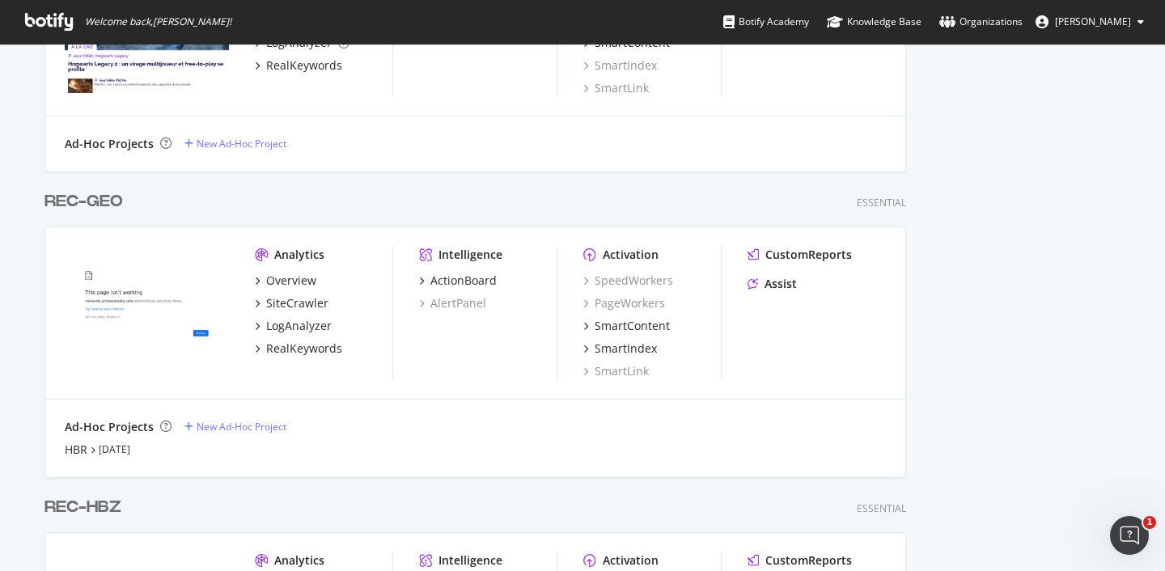
click at [96, 200] on div "REC-GEO" at bounding box center [84, 201] width 79 height 23
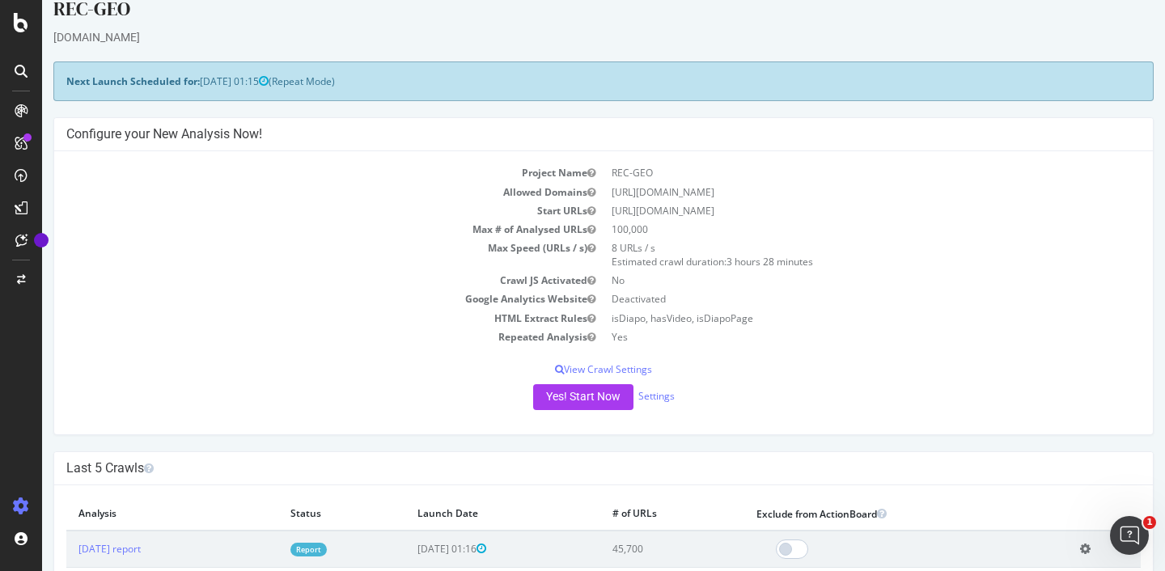
scroll to position [38, 0]
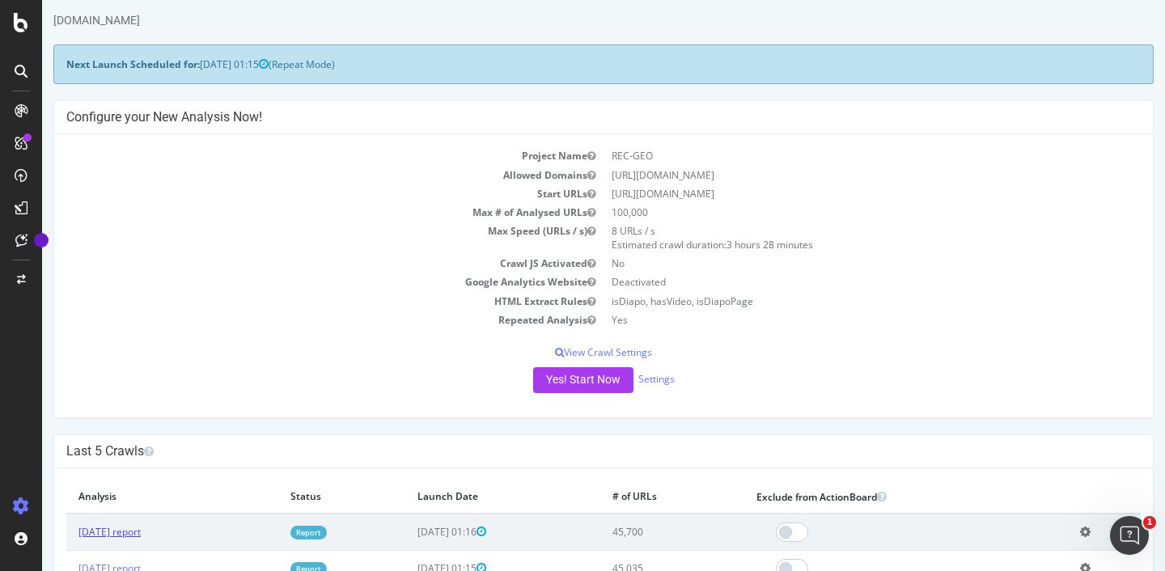
click at [141, 531] on link "2025 Aug. 30th report" at bounding box center [110, 532] width 62 height 14
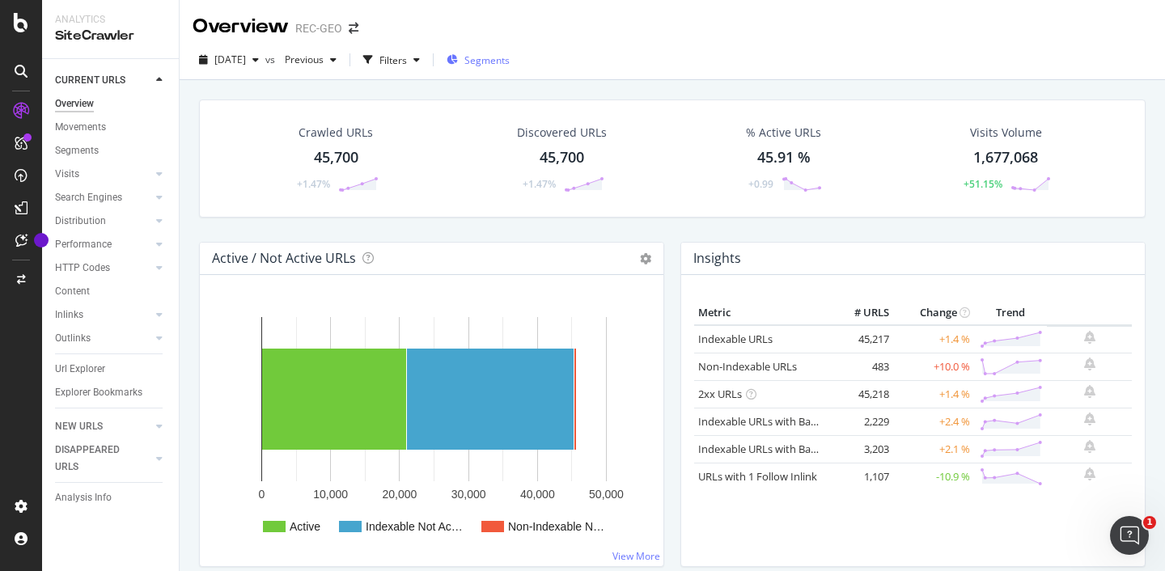
click at [510, 57] on span "Segments" at bounding box center [487, 60] width 45 height 14
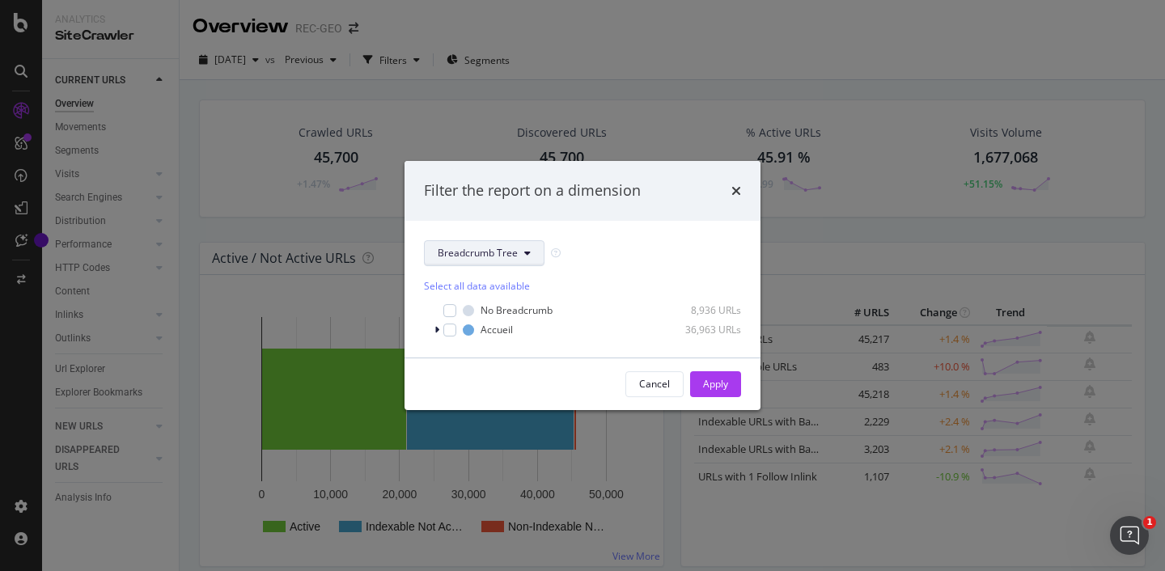
click at [528, 248] on icon "modal" at bounding box center [527, 253] width 6 height 10
click at [460, 315] on span "pagetype" at bounding box center [490, 311] width 104 height 15
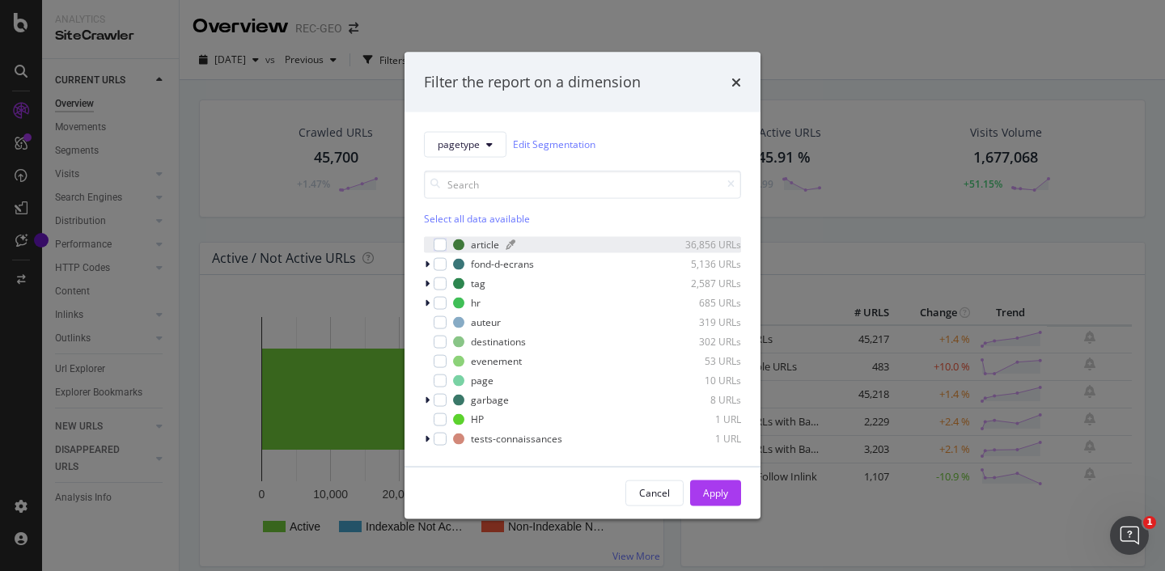
click at [682, 241] on div "36,856 URLs" at bounding box center [701, 245] width 79 height 14
click at [716, 495] on div "Apply" at bounding box center [715, 493] width 25 height 14
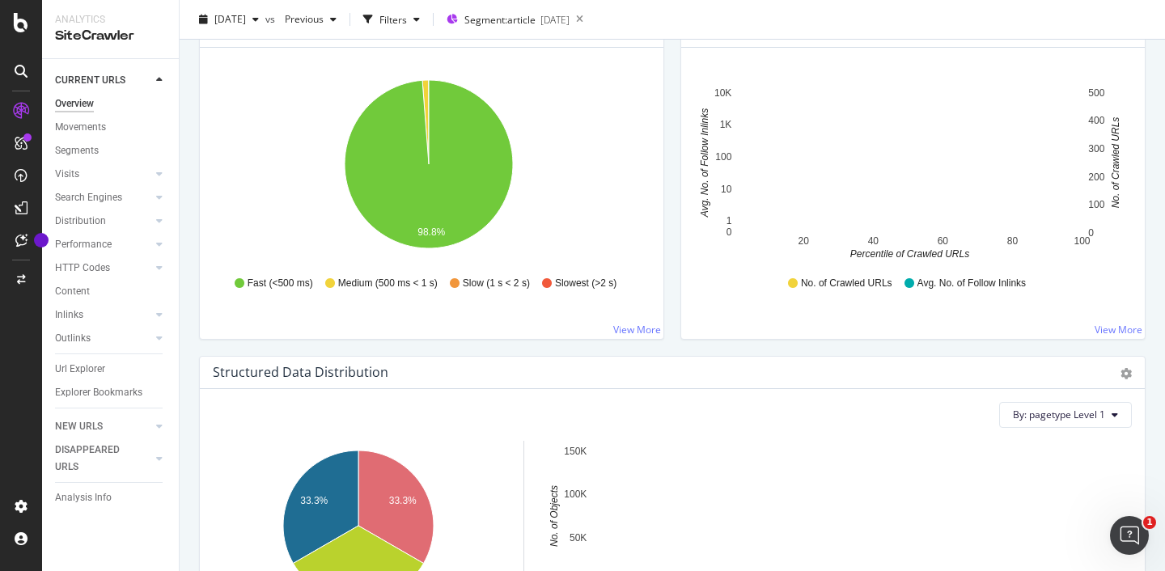
scroll to position [945, 0]
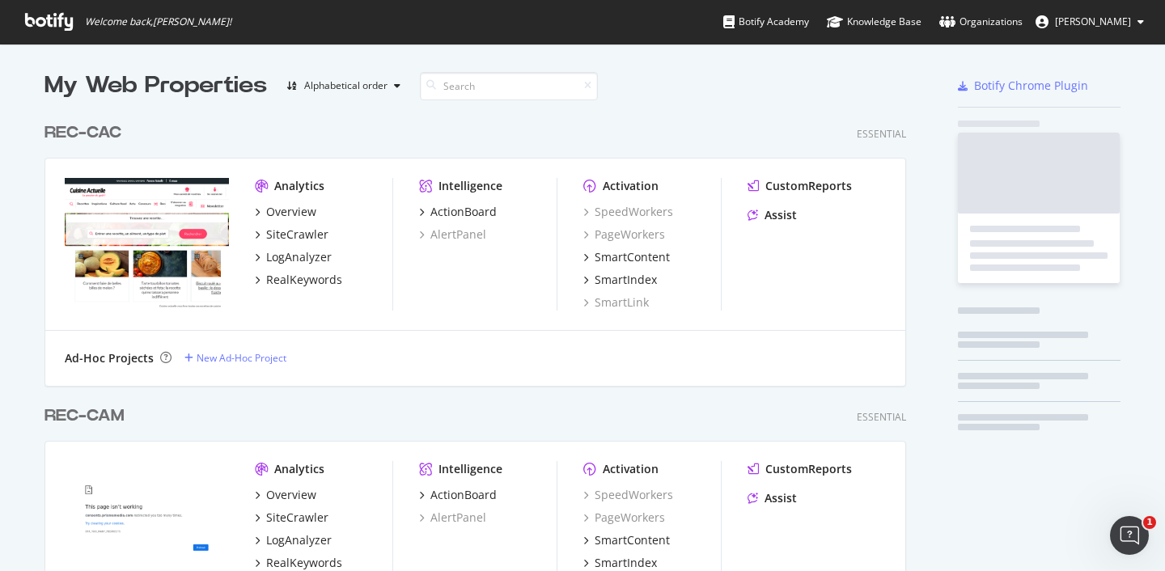
scroll to position [559, 1141]
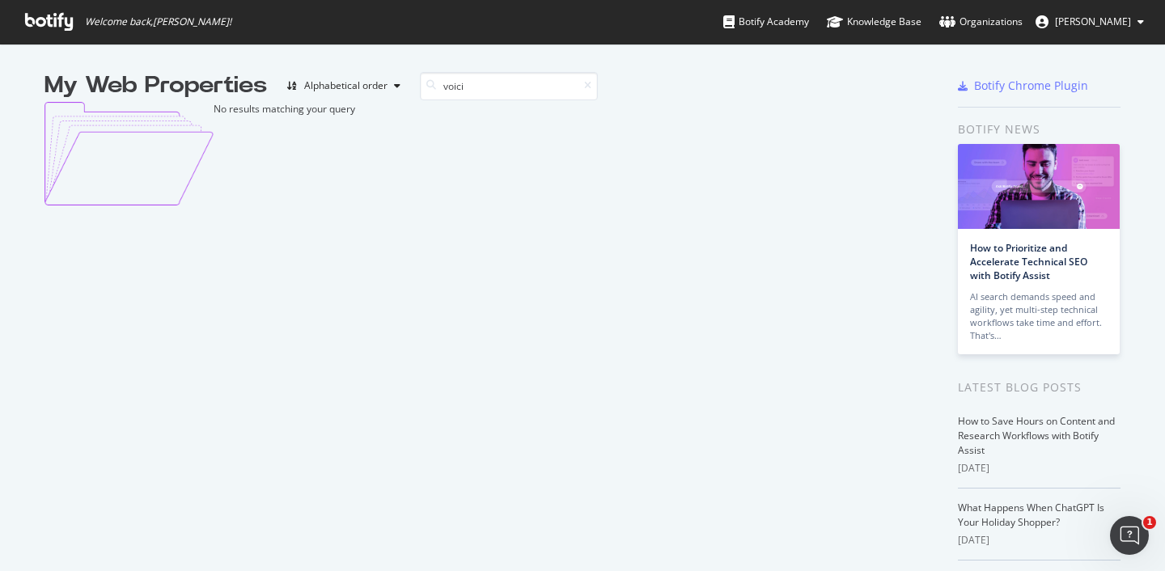
type input "voici"
click at [144, 27] on span "Welcome back, Sandrie RAHARISON !" at bounding box center [158, 21] width 146 height 13
click at [53, 26] on icon at bounding box center [49, 22] width 48 height 18
click at [467, 85] on input "voici" at bounding box center [509, 86] width 178 height 28
click at [558, 124] on div "No results matching your query" at bounding box center [482, 154] width 875 height 104
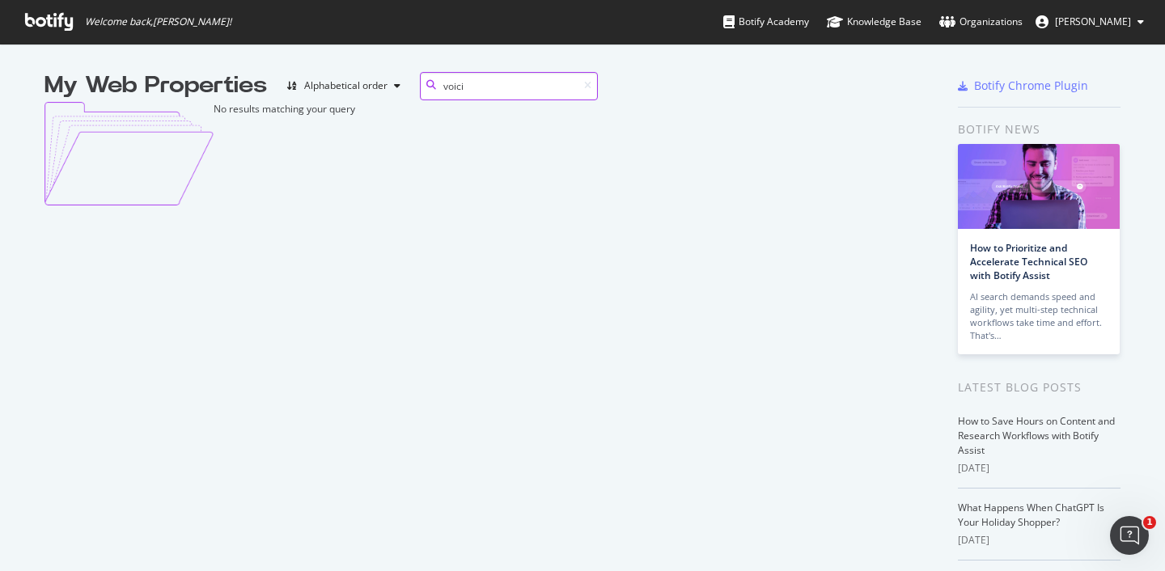
click at [471, 81] on input "voici" at bounding box center [509, 86] width 178 height 28
click at [428, 82] on icon at bounding box center [432, 85] width 10 height 10
drag, startPoint x: 480, startPoint y: 96, endPoint x: 414, endPoint y: 84, distance: 67.5
click at [420, 84] on div "voici" at bounding box center [509, 86] width 178 height 28
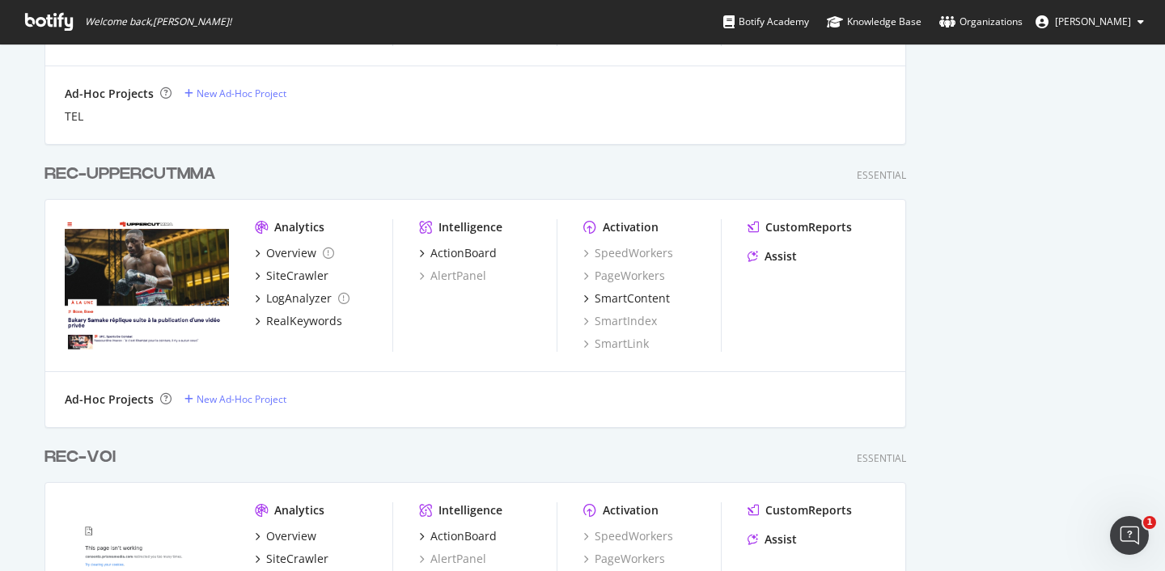
scroll to position [3853, 0]
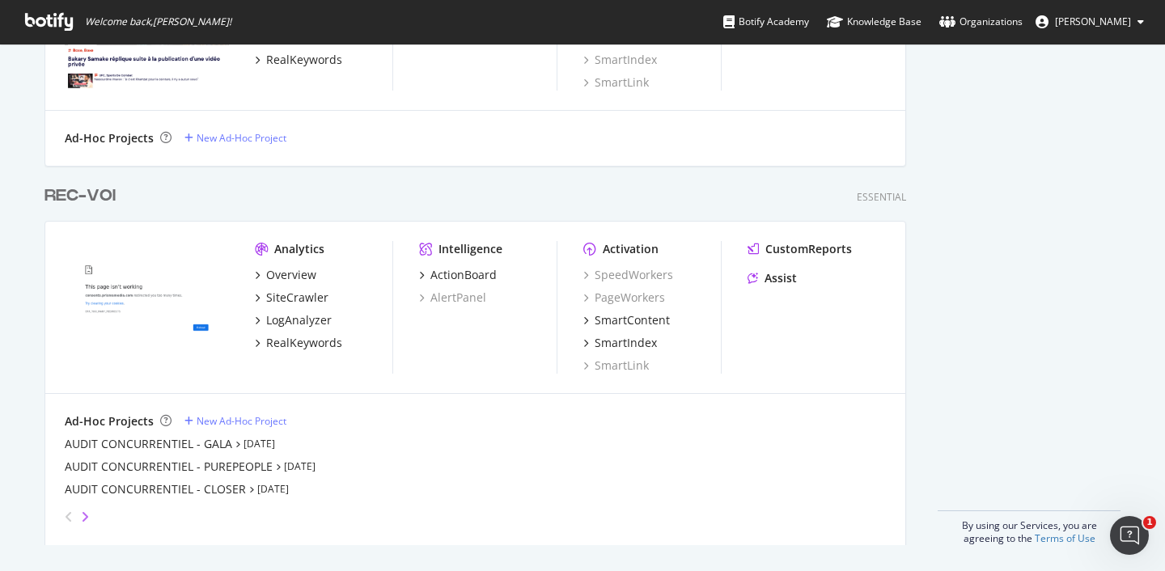
click at [81, 514] on icon "angle-right" at bounding box center [85, 517] width 8 height 13
click at [63, 515] on icon "angle-left" at bounding box center [62, 510] width 8 height 13
click at [87, 193] on div "REC-VOI" at bounding box center [80, 196] width 71 height 23
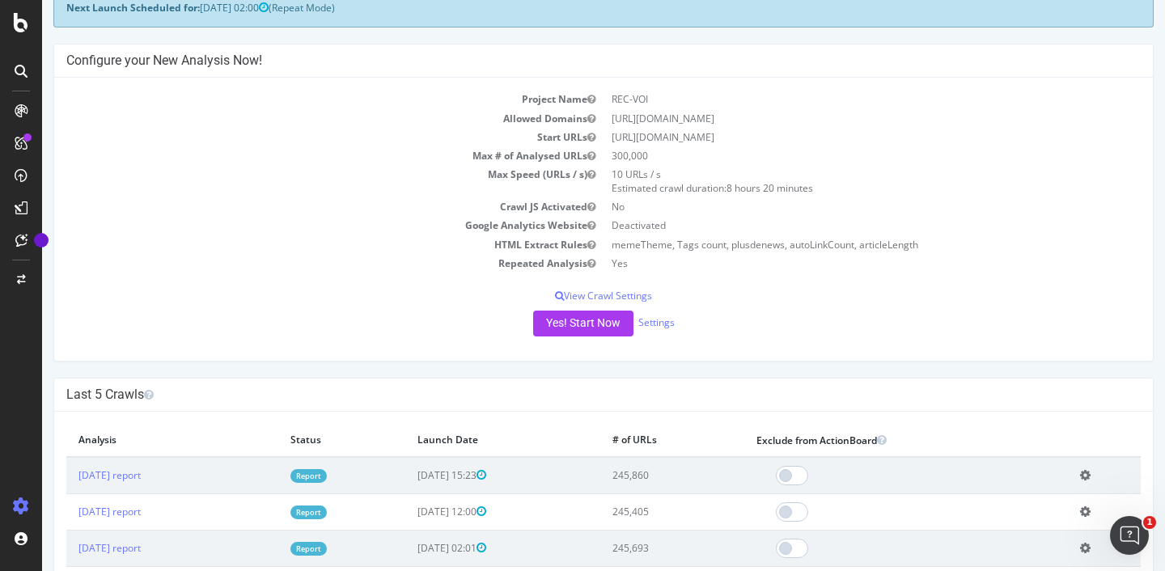
scroll to position [126, 0]
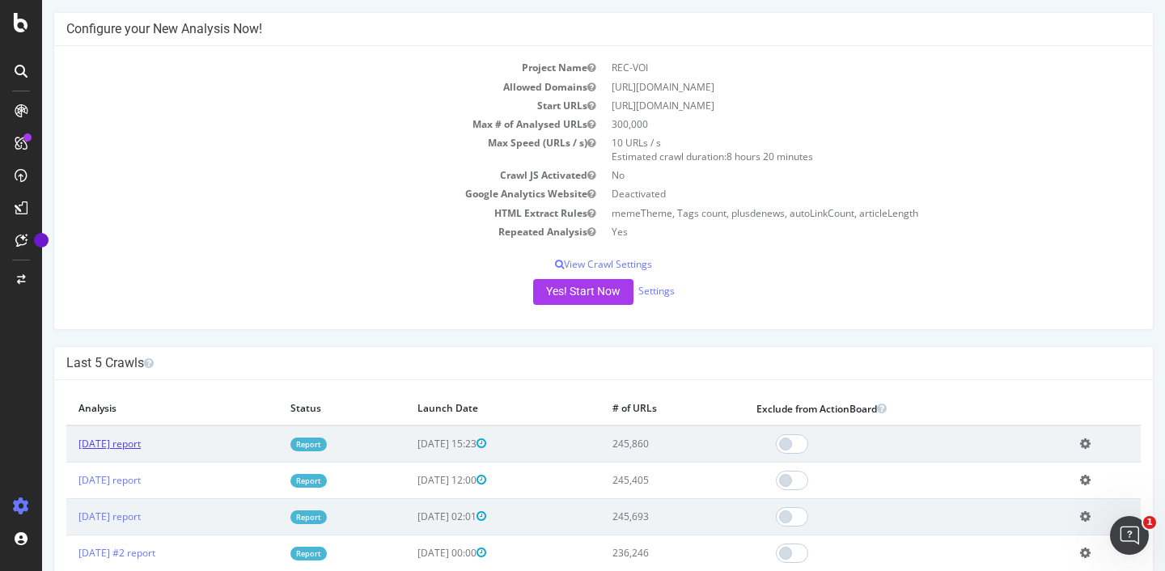
click at [141, 444] on link "2025 Sep. 4th report" at bounding box center [110, 444] width 62 height 14
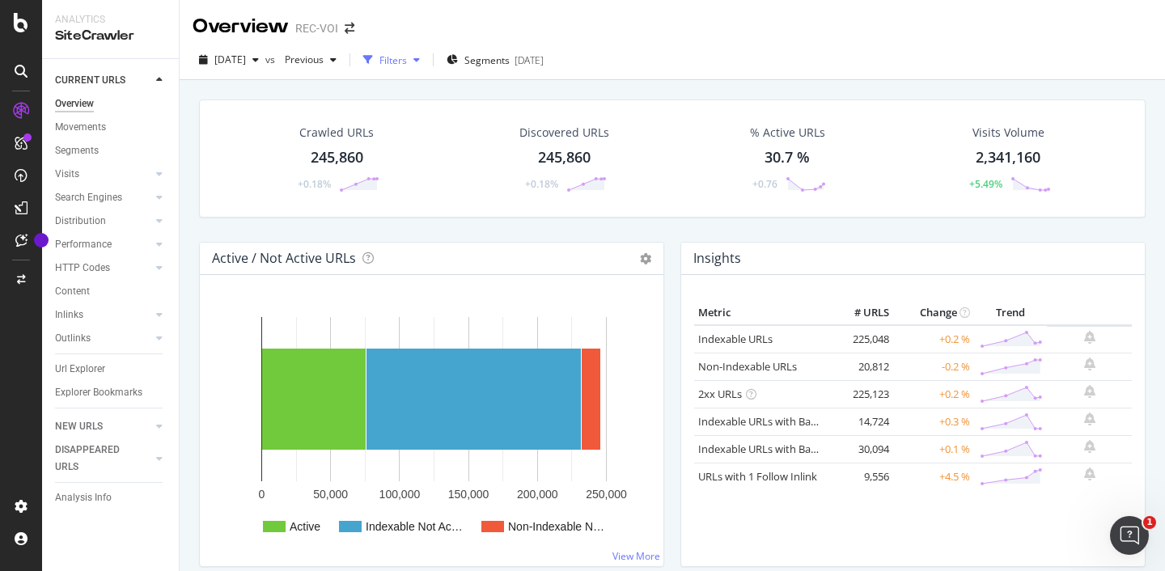
click at [407, 60] on div "Filters" at bounding box center [394, 60] width 28 height 14
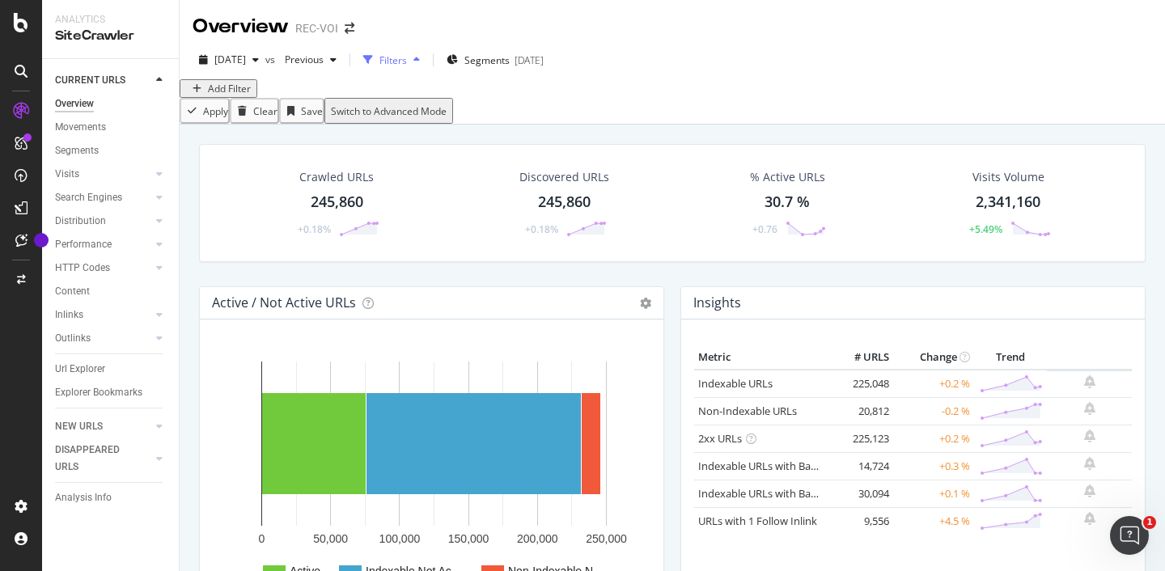
click at [407, 60] on div "Filters" at bounding box center [394, 60] width 28 height 14
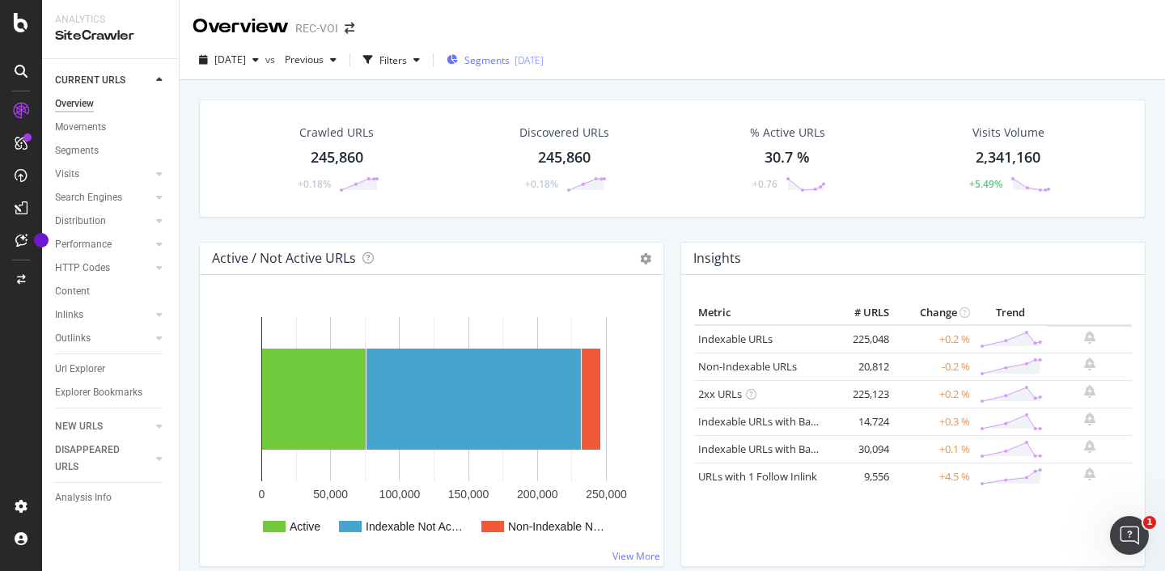
click at [493, 62] on span "Segments" at bounding box center [487, 60] width 45 height 14
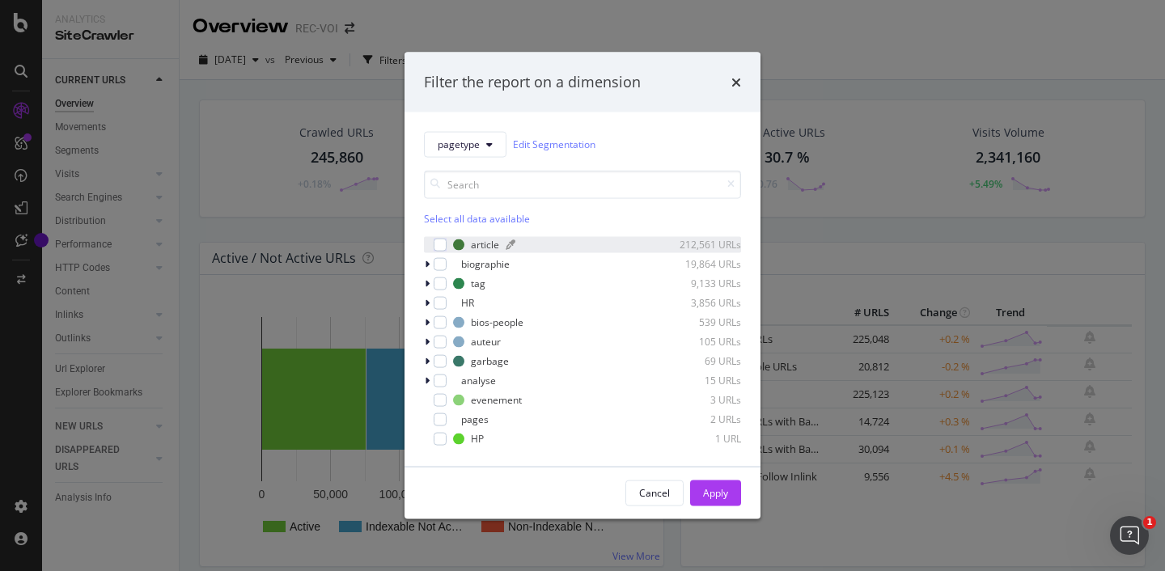
click at [486, 244] on div "article" at bounding box center [485, 245] width 28 height 14
drag, startPoint x: 706, startPoint y: 493, endPoint x: 642, endPoint y: 384, distance: 125.9
click at [706, 493] on div "Apply" at bounding box center [715, 493] width 25 height 14
